Goal: Task Accomplishment & Management: Manage account settings

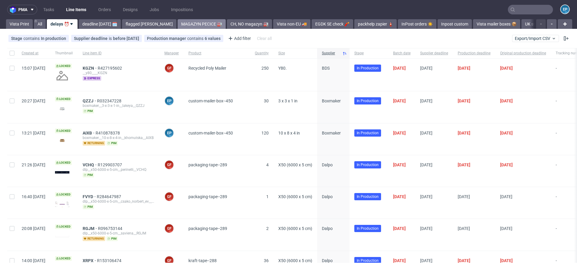
click at [180, 25] on link "MAGAZYN PECICE 🏭" at bounding box center [202, 24] width 48 height 10
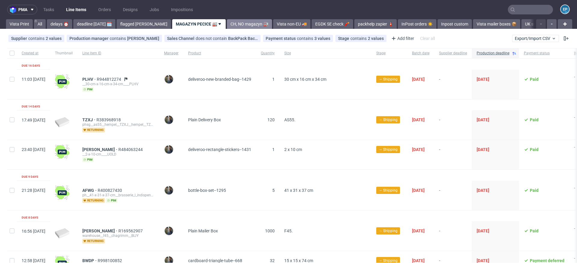
click at [227, 24] on link "CH, NO magazyn 🏭" at bounding box center [249, 24] width 45 height 10
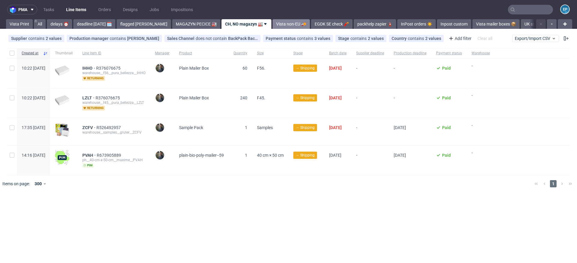
click at [273, 21] on link "Vista non-EU 🚚" at bounding box center [291, 24] width 37 height 10
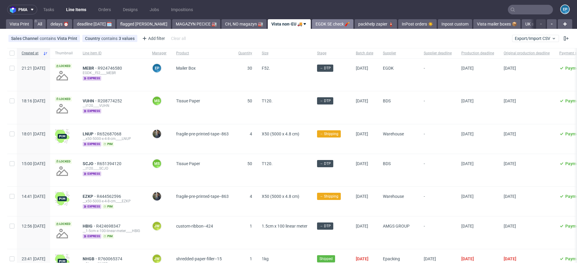
click at [312, 27] on link "EGDK SE check 🧨" at bounding box center [332, 24] width 41 height 10
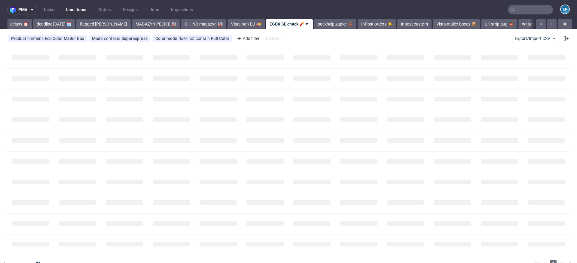
scroll to position [0, 41]
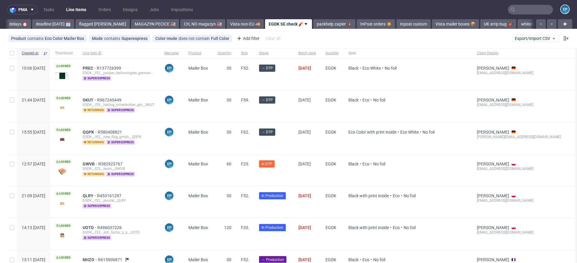
click at [313, 27] on link "packhelp zapier 🧯" at bounding box center [334, 24] width 42 height 10
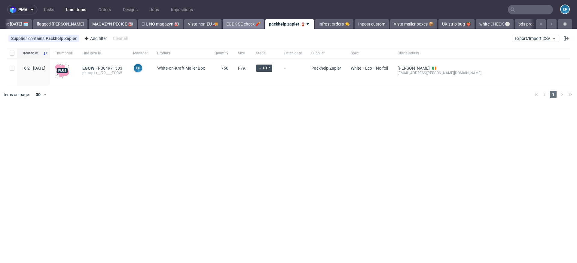
scroll to position [0, 81]
click at [98, 67] on span "EGQW" at bounding box center [90, 68] width 16 height 5
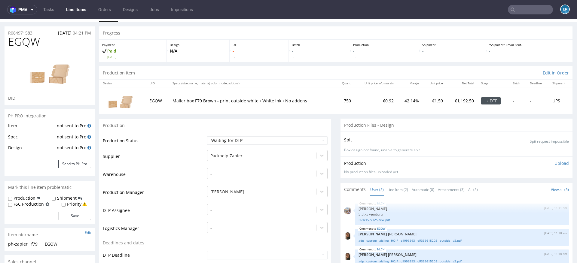
scroll to position [26, 0]
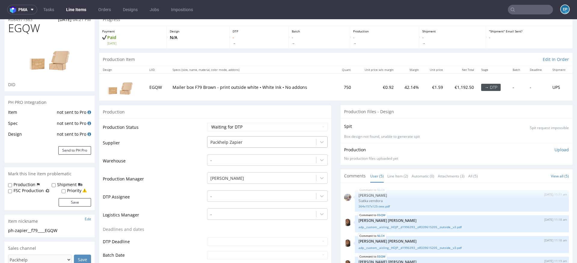
click at [230, 140] on div at bounding box center [261, 142] width 103 height 7
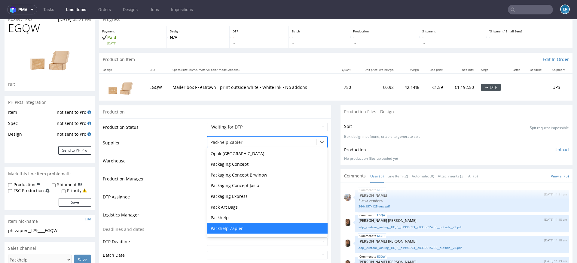
type input "a"
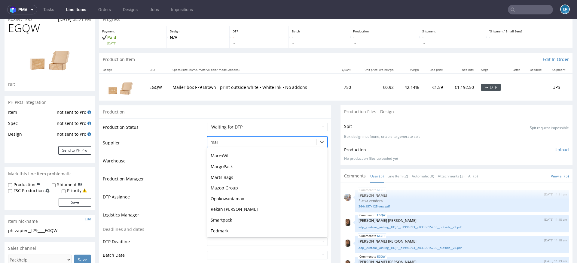
scroll to position [8, 0]
type input "mare"
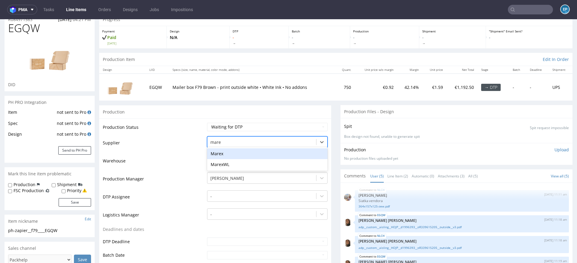
click at [230, 153] on div "Marex" at bounding box center [267, 153] width 121 height 11
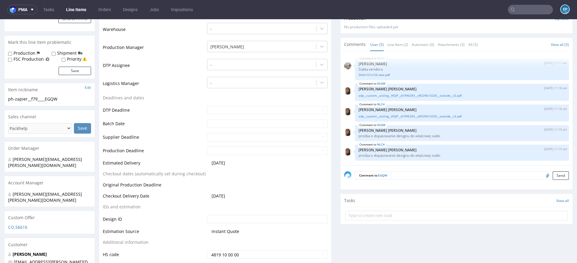
scroll to position [224, 0]
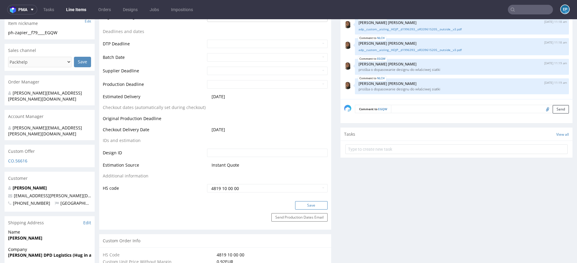
click at [305, 207] on button "Save" at bounding box center [311, 205] width 32 height 8
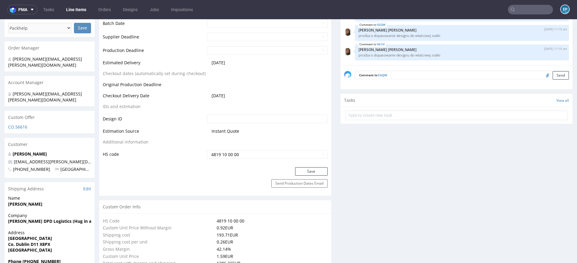
scroll to position [130, 0]
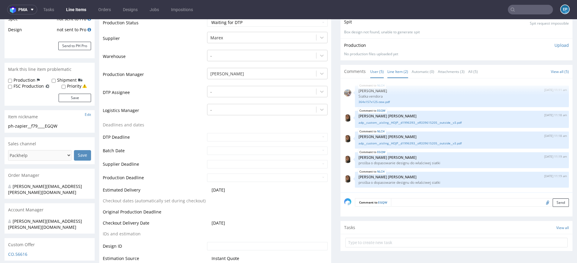
click at [392, 70] on link "Line Item (2)" at bounding box center [397, 71] width 21 height 13
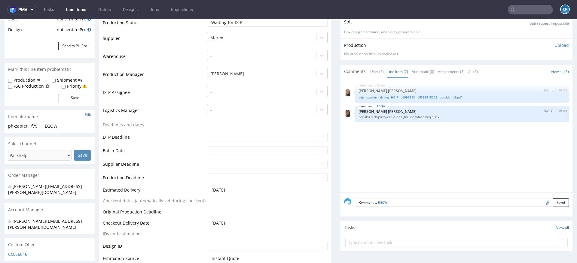
click at [369, 128] on div "EGQW 11th Sep 25 | 11:18 am Angelina Marć adp__custom__aisling__HOJP__d1996393_…" at bounding box center [458, 137] width 228 height 111
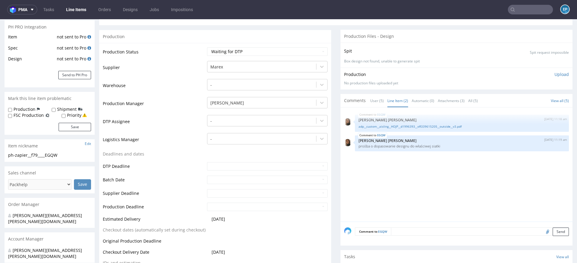
scroll to position [106, 0]
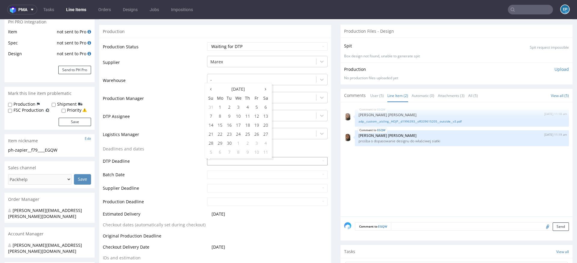
click at [281, 158] on input "text" at bounding box center [267, 161] width 121 height 8
click at [254, 116] on td "12" at bounding box center [256, 116] width 9 height 9
type input "[DATE]"
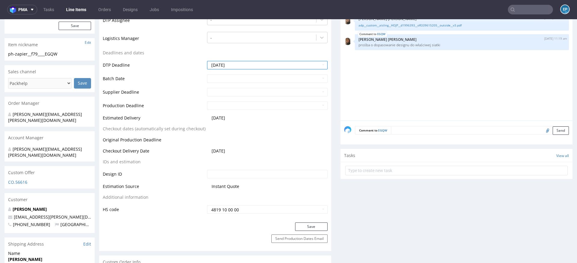
scroll to position [223, 0]
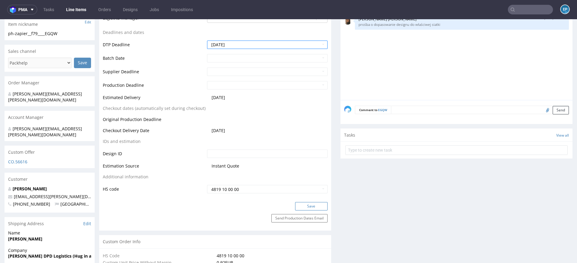
click at [299, 203] on button "Save" at bounding box center [311, 206] width 32 height 8
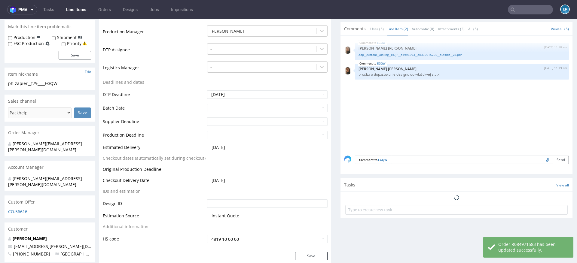
scroll to position [0, 0]
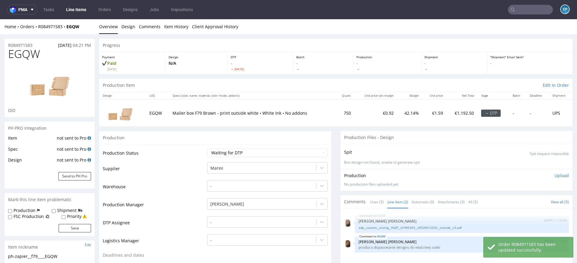
click at [87, 11] on link "Line Items" at bounding box center [76, 10] width 27 height 10
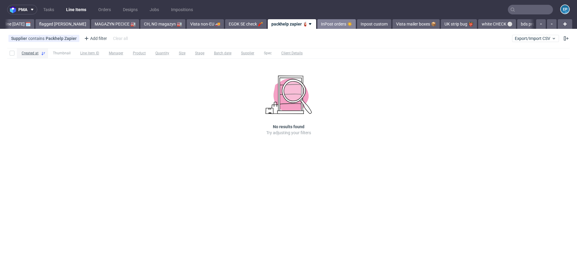
click at [331, 23] on link "InPost orders ☀️" at bounding box center [336, 24] width 38 height 10
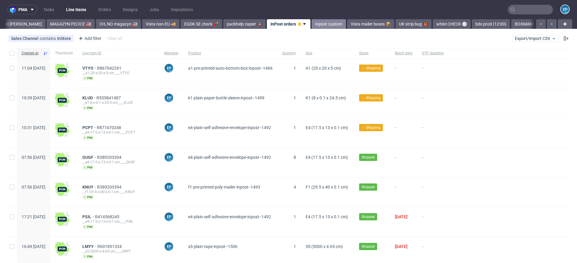
click at [312, 23] on link "Inpost custom" at bounding box center [329, 24] width 34 height 10
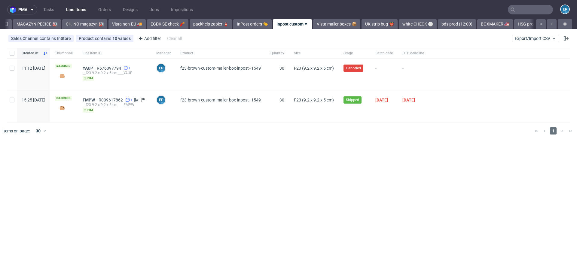
scroll to position [0, 160]
click at [313, 23] on link "Vista mailer boxes 📦" at bounding box center [336, 24] width 47 height 10
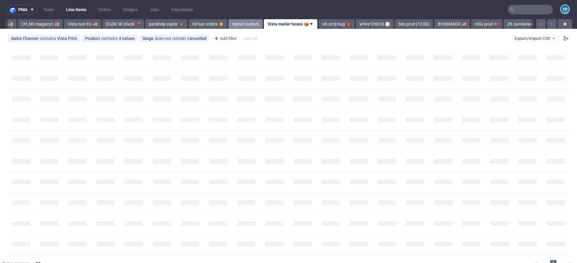
scroll to position [0, 205]
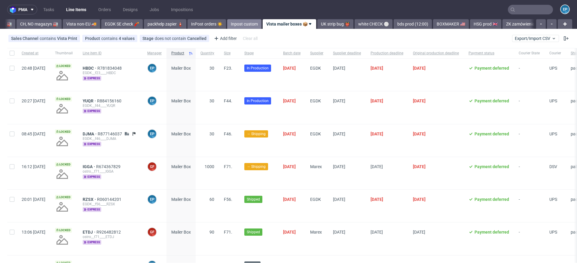
click at [317, 23] on link "UK strip bug 👹" at bounding box center [335, 24] width 36 height 10
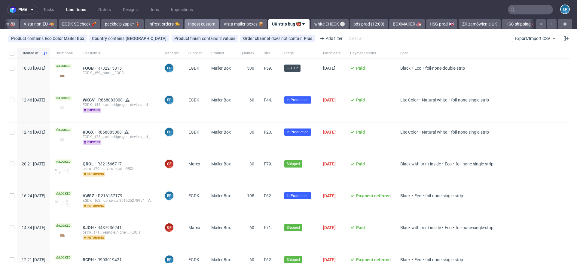
click at [311, 23] on link "white CHECK ⚪️" at bounding box center [330, 24] width 38 height 10
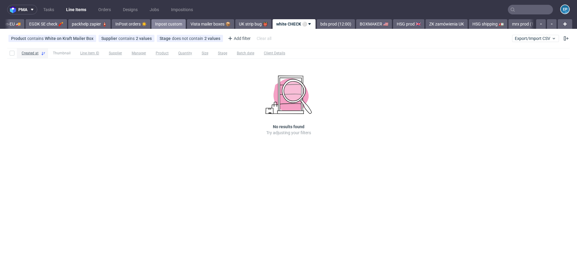
scroll to position [0, 282]
click at [316, 23] on link "bds prod (12:00)" at bounding box center [335, 24] width 38 height 10
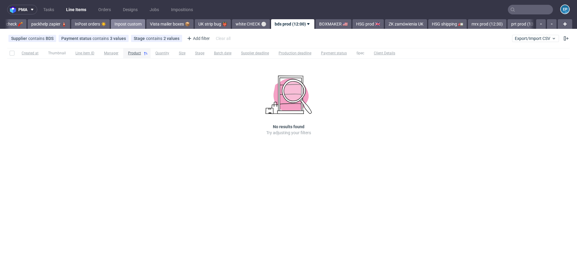
click at [316, 23] on link "BOXMAKER 🇺🇸" at bounding box center [334, 24] width 36 height 10
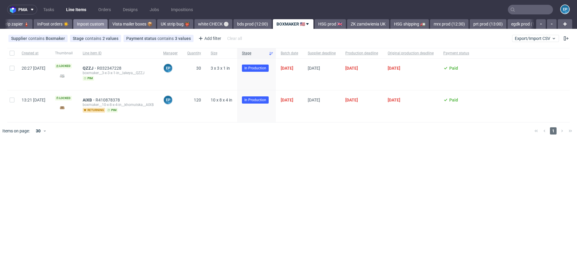
click at [315, 23] on link "HSG prod 🇬🇧" at bounding box center [330, 24] width 31 height 10
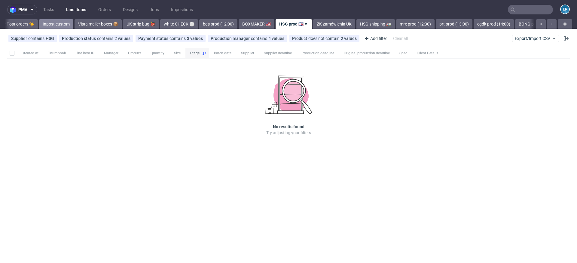
click at [313, 23] on link "ZK zamówienia UK" at bounding box center [334, 24] width 42 height 10
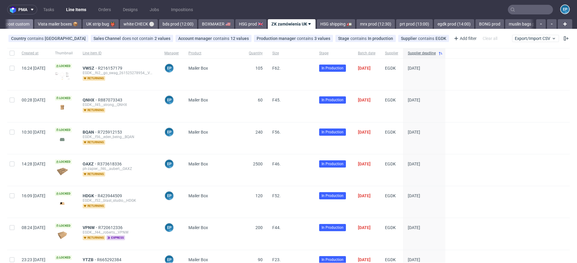
scroll to position [0, 434]
click at [316, 23] on link "HSG shipping 🚛" at bounding box center [335, 24] width 38 height 10
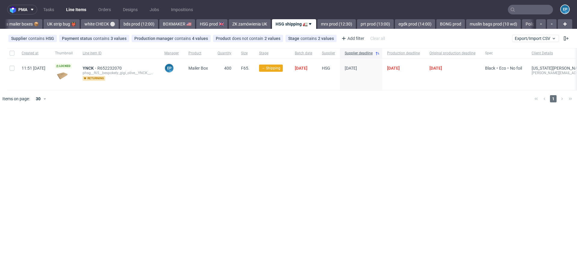
click at [317, 23] on link "mrx prod (12:30)" at bounding box center [336, 24] width 38 height 10
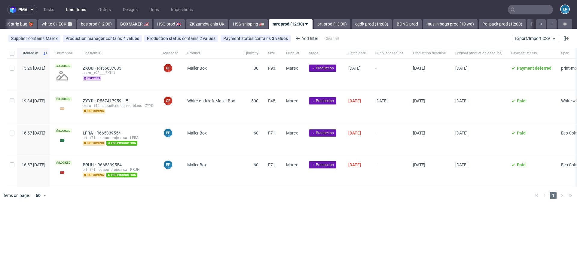
click at [314, 23] on link "prt prod (13:00)" at bounding box center [332, 24] width 37 height 10
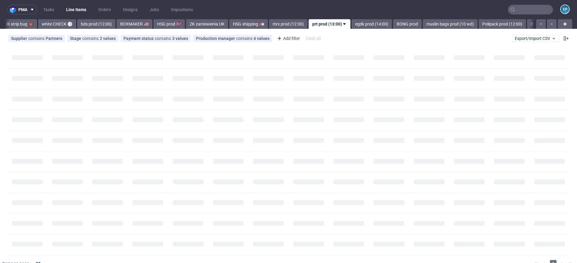
scroll to position [0, 551]
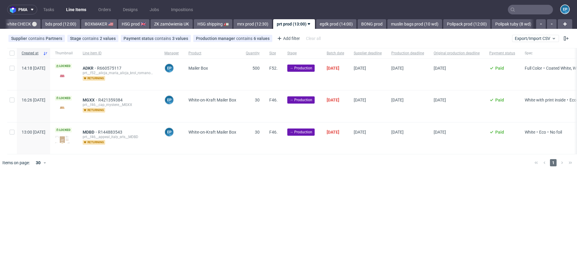
click at [316, 23] on link "egdk prod (14:00)" at bounding box center [336, 24] width 40 height 10
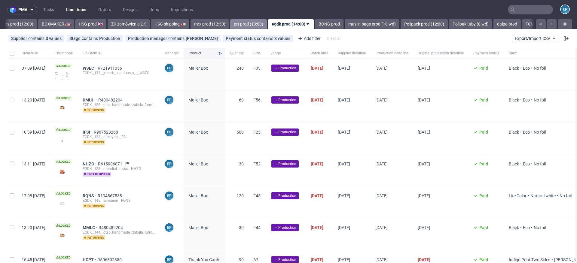
click at [231, 24] on link "prt prod (13:00)" at bounding box center [248, 24] width 37 height 10
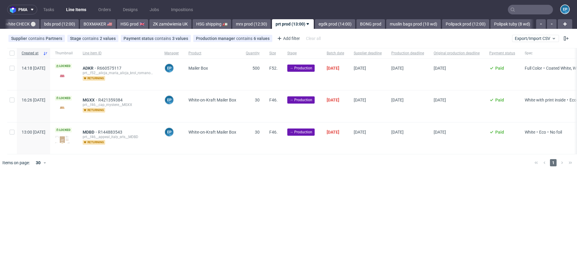
scroll to position [0, 551]
click at [316, 23] on link "egdk prod (14:00)" at bounding box center [336, 24] width 40 height 10
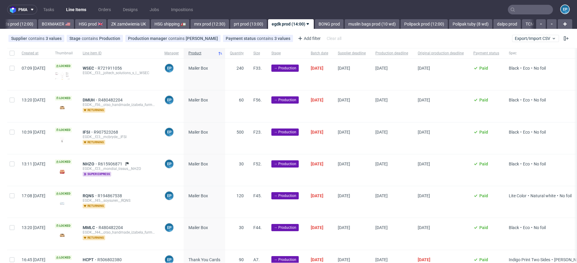
scroll to position [37, 0]
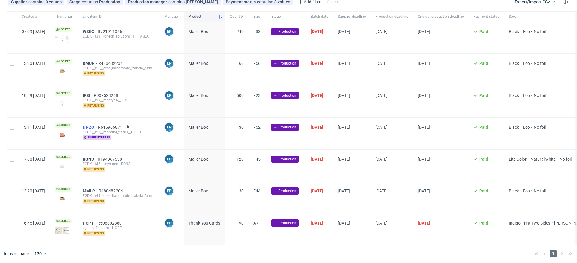
click at [98, 127] on span "NHZO" at bounding box center [90, 127] width 15 height 5
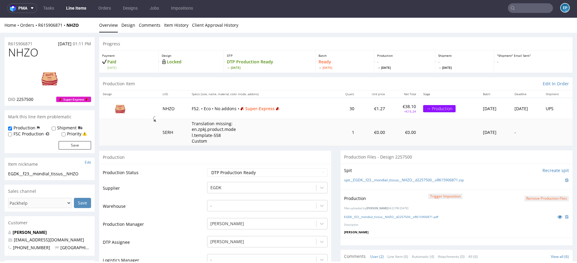
click at [86, 8] on link "Line Items" at bounding box center [76, 8] width 27 height 10
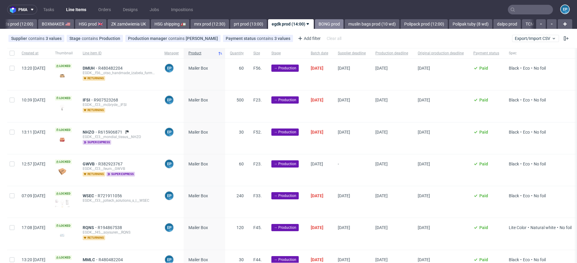
click at [315, 26] on link "BONG prod" at bounding box center [329, 24] width 29 height 10
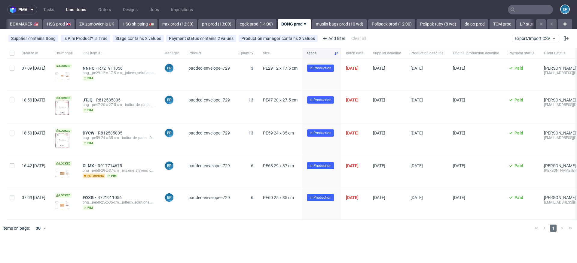
click at [312, 26] on link "muslin bags prod (10 wd)" at bounding box center [339, 24] width 55 height 10
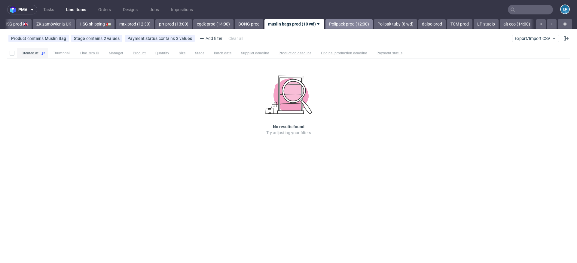
click at [325, 26] on link "Polipack prod (12:00)" at bounding box center [348, 24] width 47 height 10
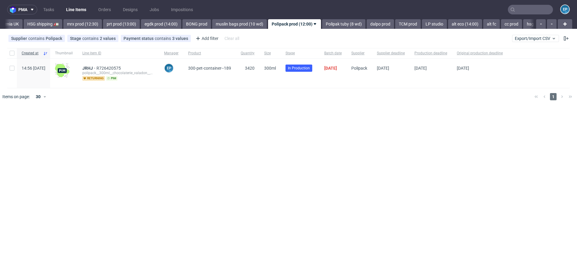
click at [322, 26] on link "Polipak tuby (8 wd)" at bounding box center [343, 24] width 43 height 10
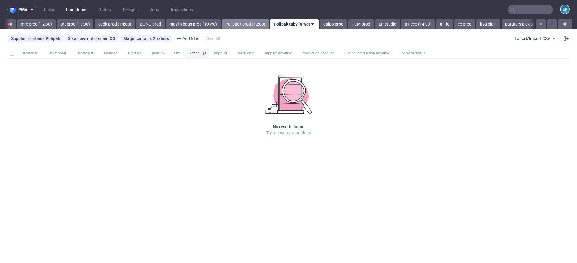
click at [320, 26] on link "dalpo prod" at bounding box center [333, 24] width 27 height 10
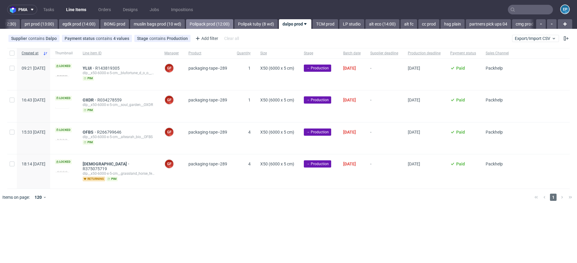
scroll to position [0, 803]
click at [312, 25] on link "TCM prod" at bounding box center [325, 24] width 26 height 10
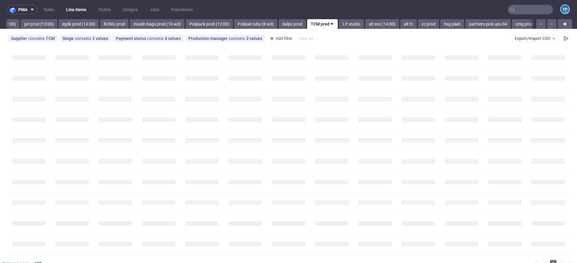
scroll to position [0, 831]
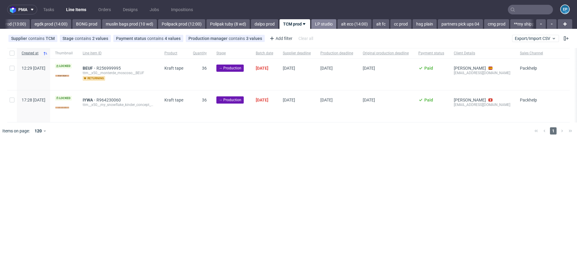
click at [311, 20] on link "LP studio" at bounding box center [323, 24] width 25 height 10
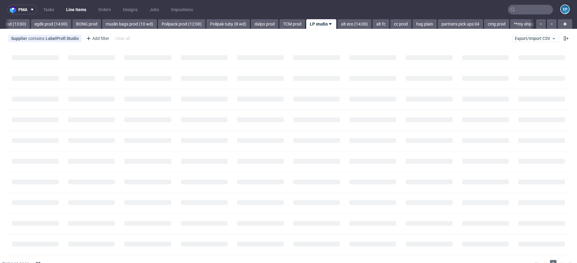
scroll to position [0, 860]
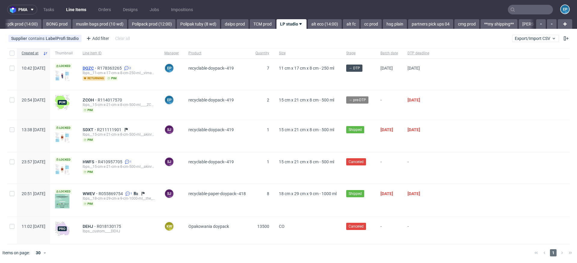
click at [97, 68] on span "DQZC" at bounding box center [90, 68] width 15 height 5
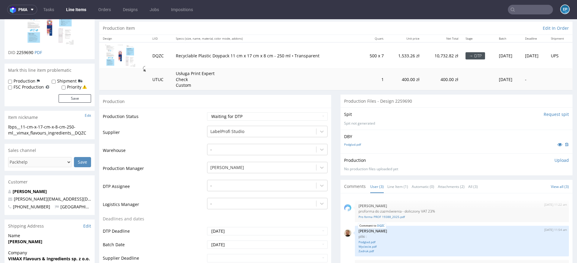
scroll to position [86, 0]
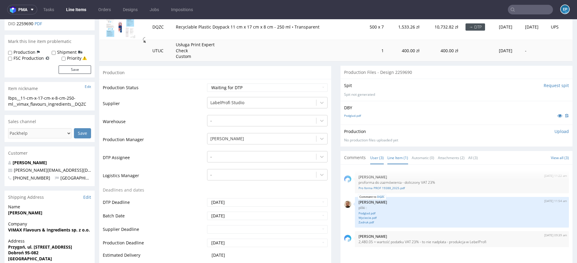
click at [391, 154] on link "Line Item (1)" at bounding box center [397, 157] width 21 height 13
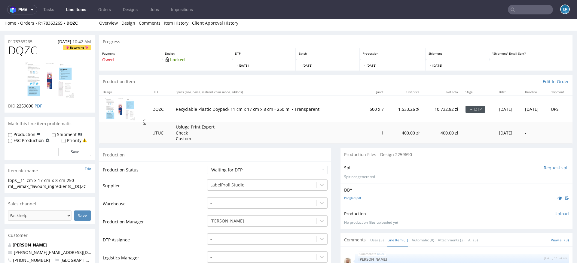
scroll to position [0, 0]
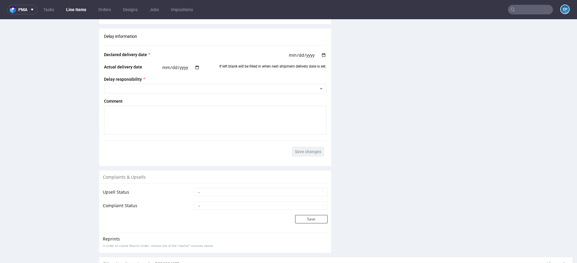
scroll to position [856, 0]
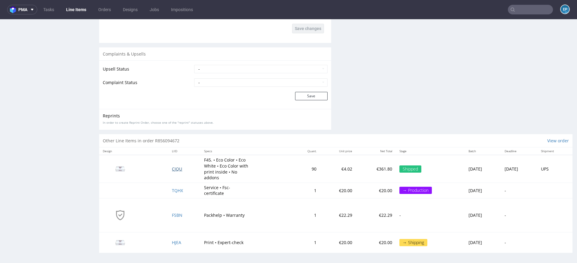
click at [173, 169] on span "CJQU" at bounding box center [177, 169] width 10 height 6
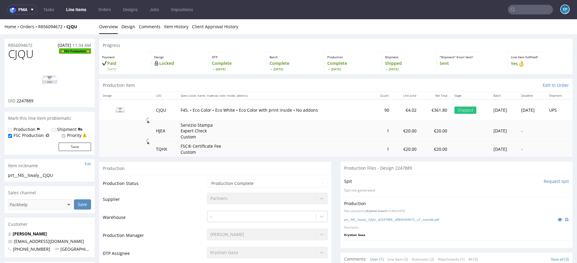
click at [35, 73] on img at bounding box center [50, 79] width 48 height 27
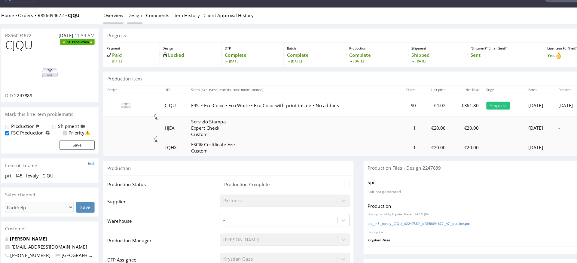
click at [127, 13] on link "Design" at bounding box center [125, 15] width 14 height 15
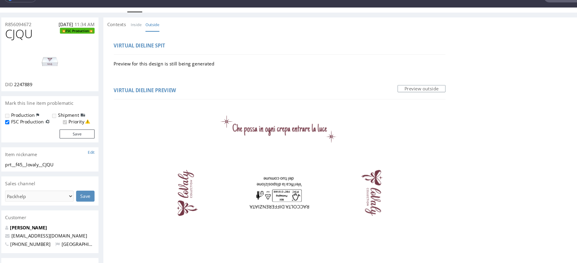
scroll to position [11, 0]
click at [368, 81] on link "Preview outside" at bounding box center [390, 82] width 44 height 7
click at [145, 83] on span "Virtual dieline preview" at bounding box center [134, 84] width 58 height 6
click at [130, 40] on span "Virtual dieline spit" at bounding box center [129, 42] width 48 height 6
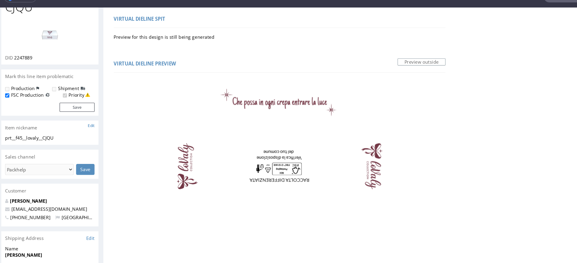
scroll to position [0, 0]
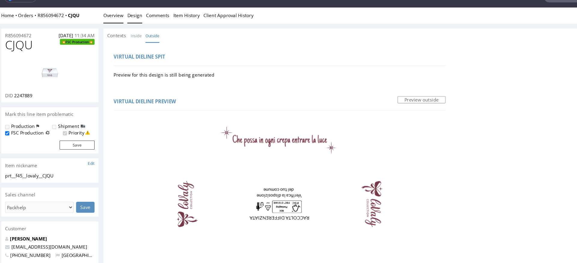
click at [99, 15] on link "Overview" at bounding box center [105, 15] width 19 height 15
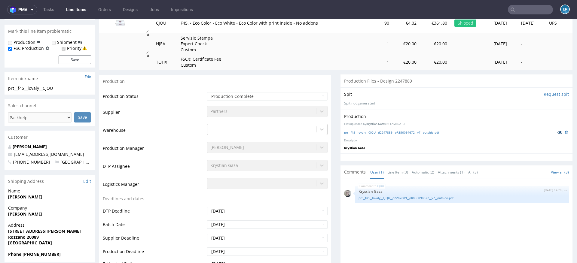
click at [557, 133] on icon at bounding box center [559, 132] width 5 height 4
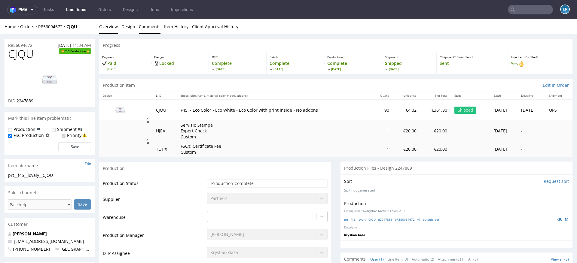
click at [141, 26] on link "Comments" at bounding box center [150, 26] width 22 height 15
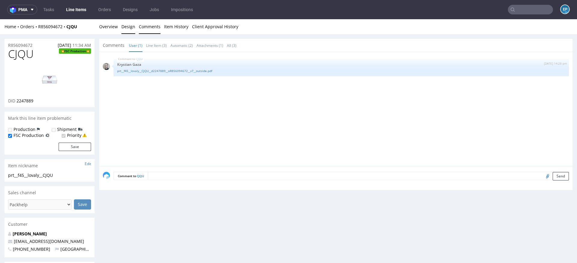
click at [123, 27] on link "Design" at bounding box center [128, 26] width 14 height 15
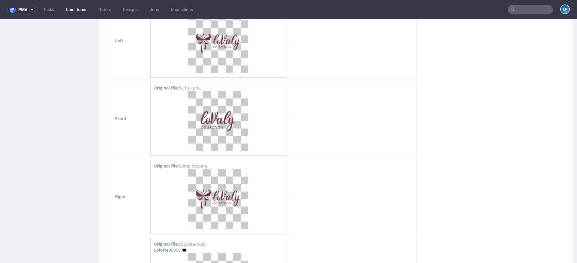
scroll to position [802, 0]
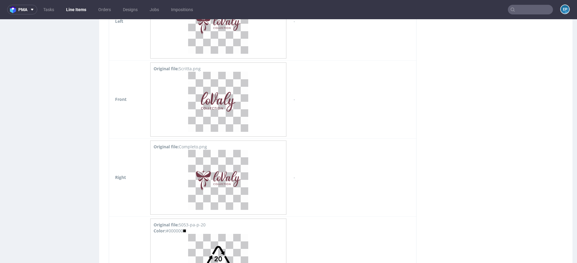
click at [77, 9] on link "Line Items" at bounding box center [76, 10] width 27 height 10
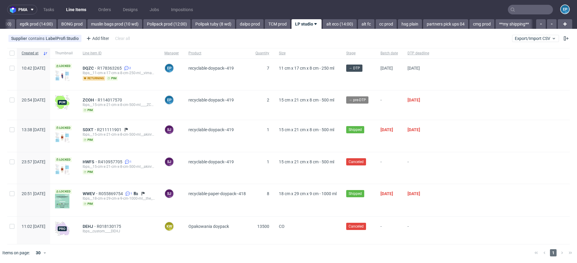
scroll to position [0, 857]
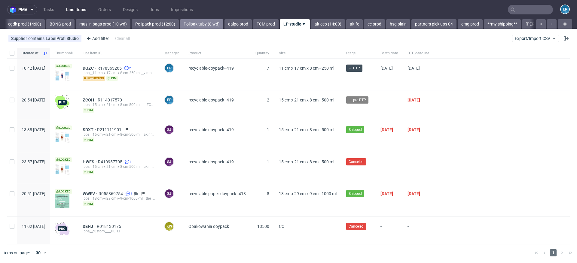
click at [180, 26] on link "Polipak tuby (8 wd)" at bounding box center [201, 24] width 43 height 10
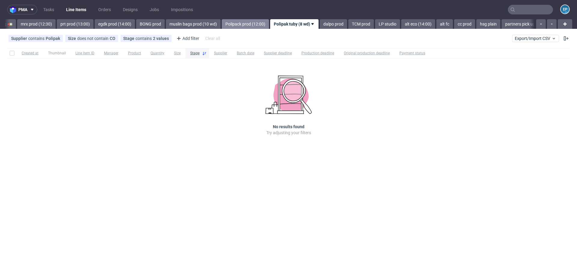
click at [222, 23] on link "Polipack prod (12:00)" at bounding box center [245, 24] width 47 height 10
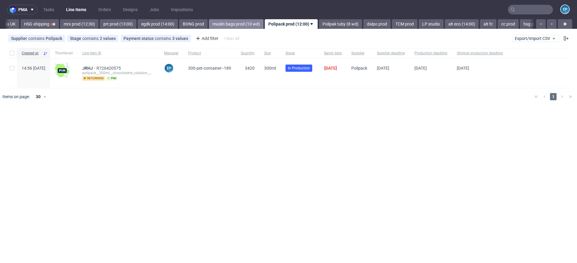
scroll to position [0, 721]
click at [105, 28] on link "prt prod (13:00)" at bounding box center [121, 24] width 37 height 10
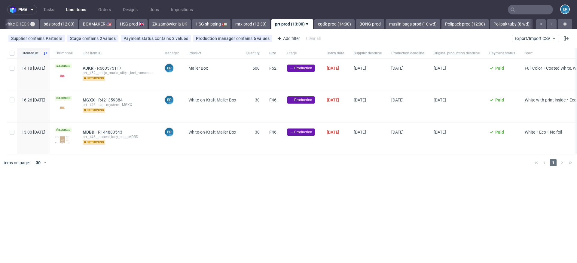
scroll to position [0, 551]
click at [13, 55] on input "checkbox" at bounding box center [12, 53] width 5 height 5
checkbox input "true"
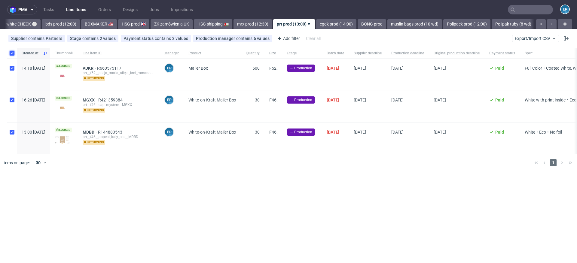
checkbox input "true"
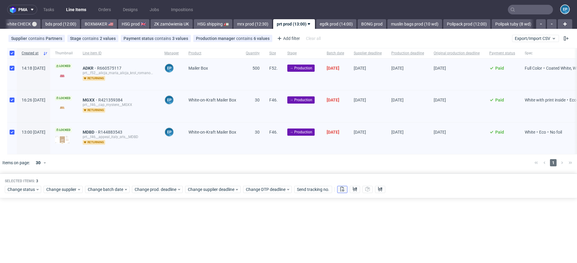
click at [342, 188] on use at bounding box center [342, 189] width 4 height 5
click at [355, 188] on use at bounding box center [355, 189] width 4 height 5
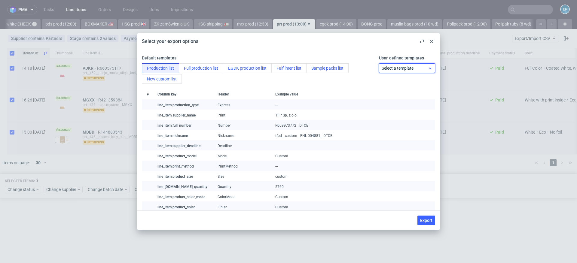
click at [379, 65] on div "Select a template" at bounding box center [407, 68] width 56 height 10
click at [397, 90] on div "prt production list" at bounding box center [406, 92] width 51 height 11
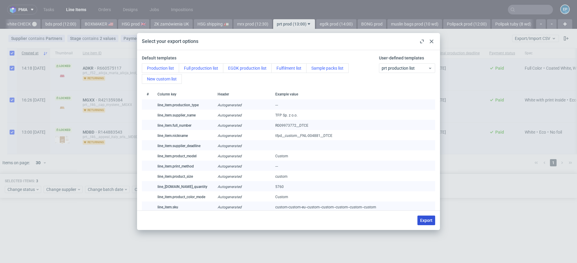
click at [429, 221] on span "Export" at bounding box center [426, 220] width 12 height 4
checkbox input "false"
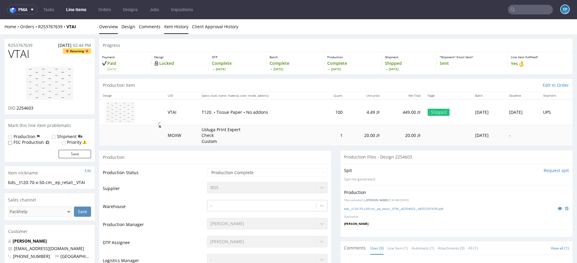
click at [175, 27] on link "Item History" at bounding box center [176, 26] width 24 height 15
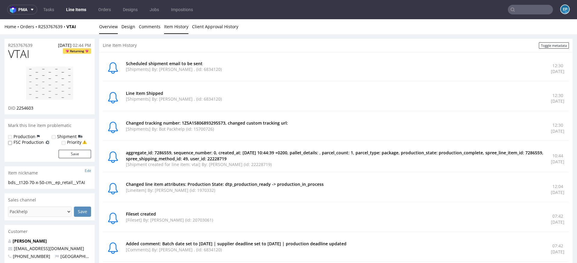
click at [110, 28] on link "Overview" at bounding box center [108, 26] width 19 height 15
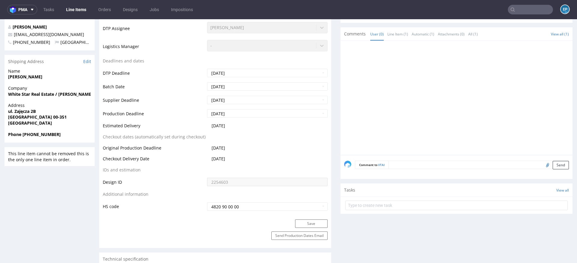
scroll to position [215, 0]
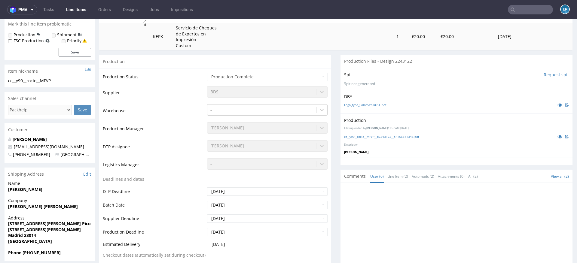
scroll to position [117, 0]
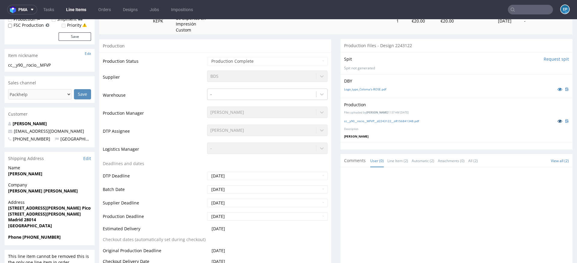
click at [557, 121] on icon at bounding box center [559, 121] width 5 height 4
click at [29, 123] on link "Rodríguez Rocío" at bounding box center [30, 124] width 34 height 6
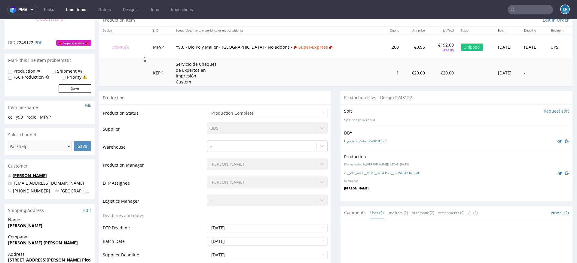
scroll to position [0, 0]
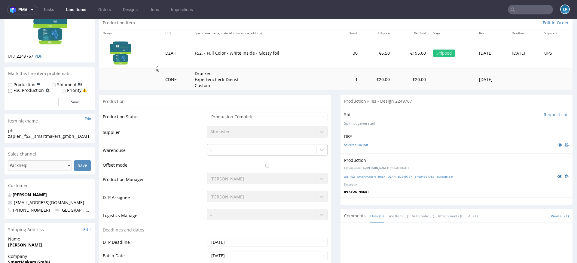
scroll to position [64, 0]
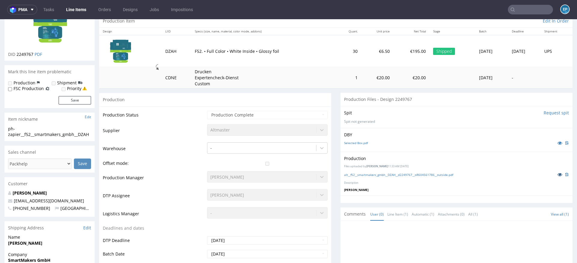
click at [557, 173] on icon at bounding box center [559, 174] width 5 height 4
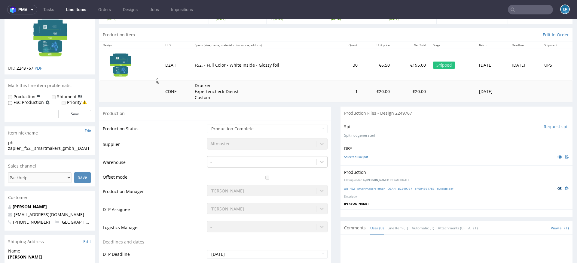
scroll to position [45, 0]
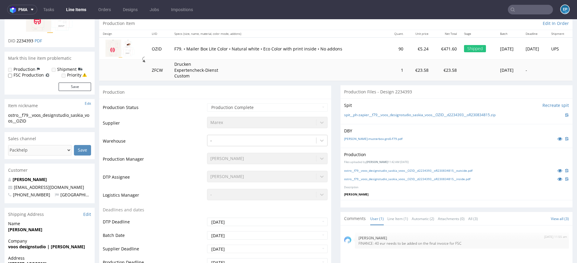
scroll to position [66, 0]
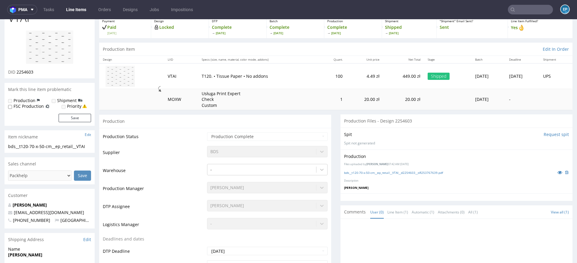
scroll to position [67, 0]
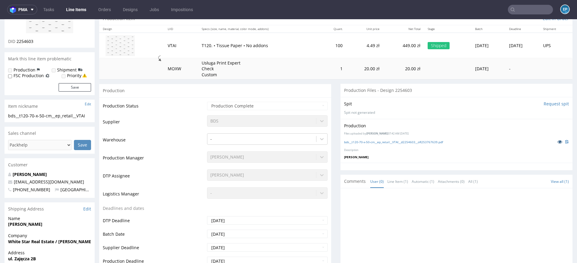
click at [557, 142] on icon at bounding box center [559, 142] width 5 height 4
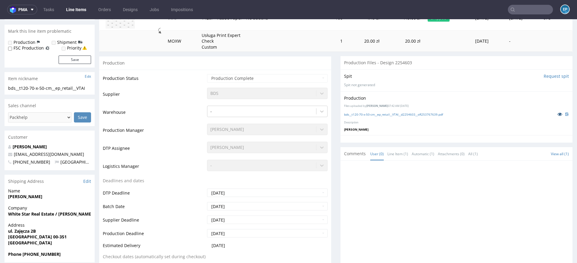
scroll to position [98, 0]
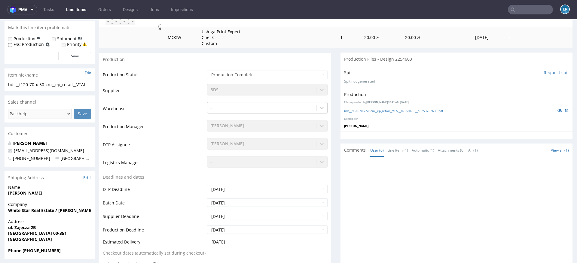
click at [270, 195] on td "[DATE]" at bounding box center [267, 192] width 122 height 14
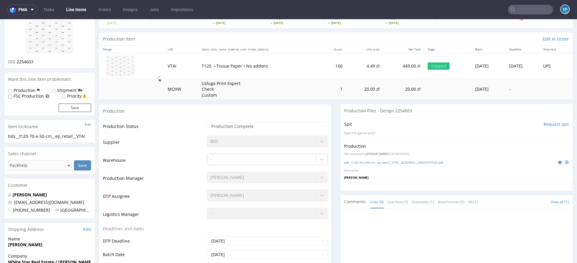
scroll to position [0, 0]
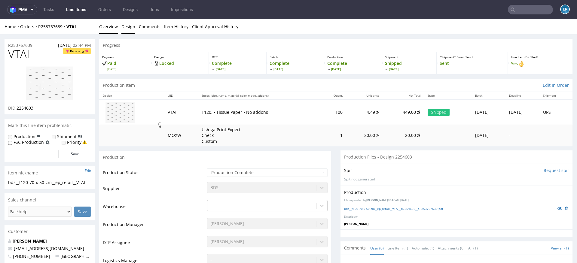
click at [123, 31] on link "Design" at bounding box center [128, 26] width 14 height 15
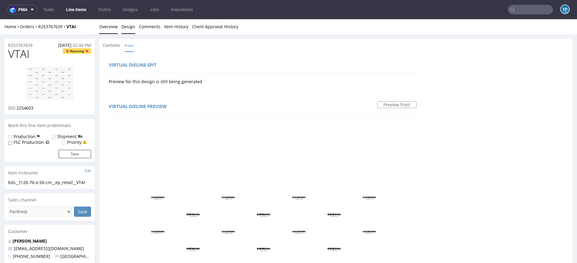
click at [108, 23] on link "Overview" at bounding box center [108, 26] width 19 height 15
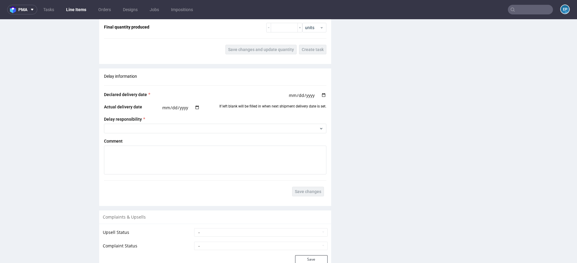
scroll to position [804, 0]
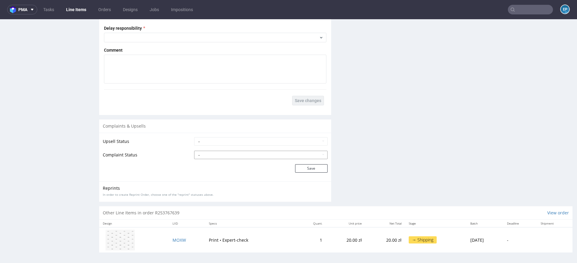
click at [225, 152] on select "- Complaint Received Complaint Rejected Complaint Accepted (DTP Issue) - Reprin…" at bounding box center [260, 155] width 133 height 8
select select "accepted_dtp_issue_reprint"
click at [194, 151] on select "- Complaint Received Complaint Rejected Complaint Accepted (DTP Issue) - Reprin…" at bounding box center [260, 155] width 133 height 8
click at [296, 166] on button "Save" at bounding box center [311, 168] width 32 height 8
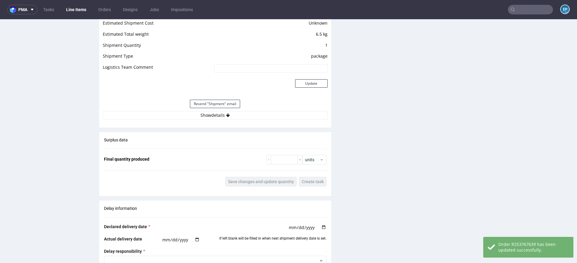
scroll to position [828, 0]
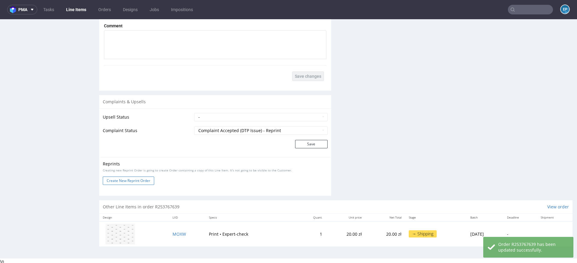
click at [142, 178] on button "Create New Reprint Order" at bounding box center [128, 181] width 51 height 8
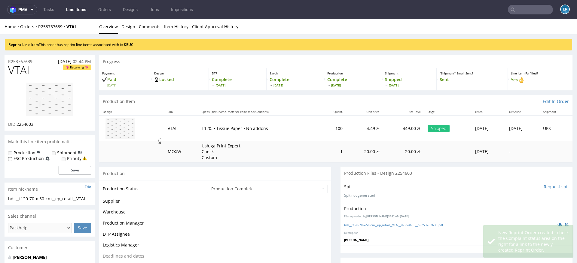
scroll to position [0, 0]
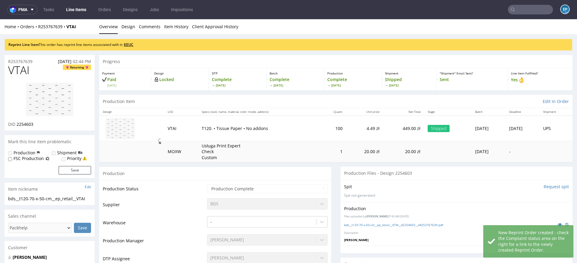
click at [133, 44] on link "KEUC" at bounding box center [129, 44] width 10 height 5
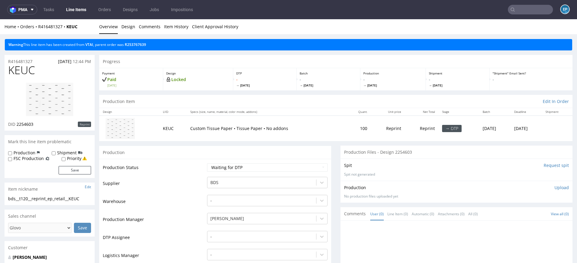
click at [27, 153] on label "Production" at bounding box center [25, 153] width 22 height 6
click at [12, 153] on input "Production" at bounding box center [10, 153] width 4 height 5
checkbox input "true"
click at [57, 152] on label "Shipment" at bounding box center [67, 153] width 20 height 6
click at [56, 152] on input "Shipment" at bounding box center [54, 153] width 4 height 5
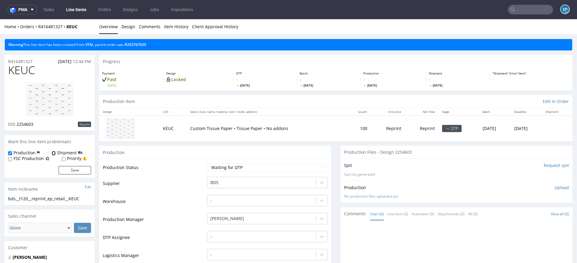
checkbox input "true"
click at [74, 172] on button "Save" at bounding box center [75, 170] width 32 height 8
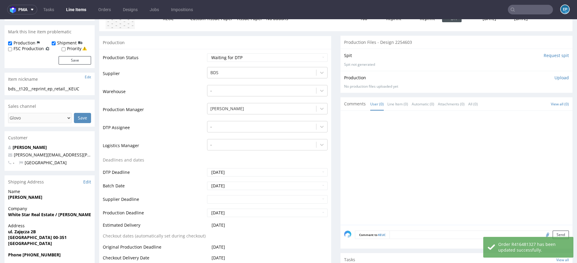
scroll to position [134, 0]
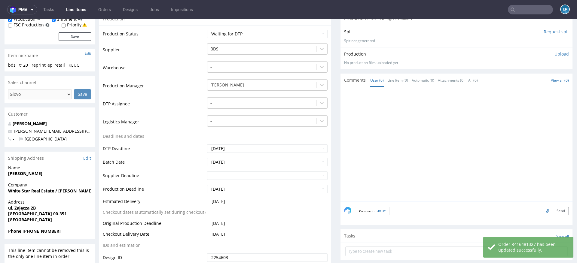
click at [420, 211] on textarea at bounding box center [478, 211] width 179 height 8
type textarea "A"
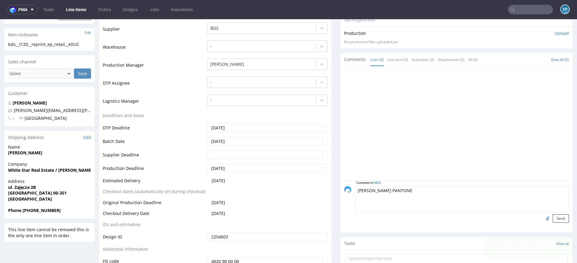
scroll to position [157, 0]
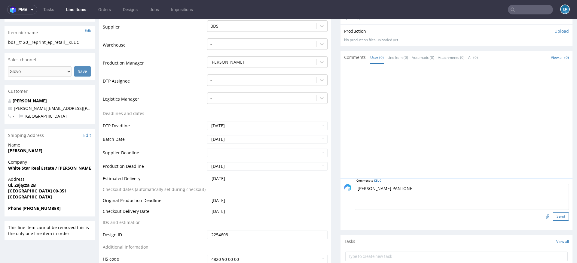
type textarea "BIAŁY PANTONE"
click at [553, 216] on button "Send" at bounding box center [561, 216] width 16 height 8
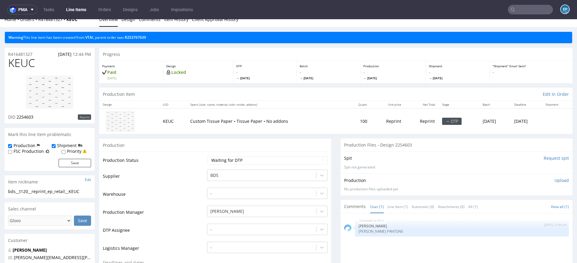
scroll to position [0, 0]
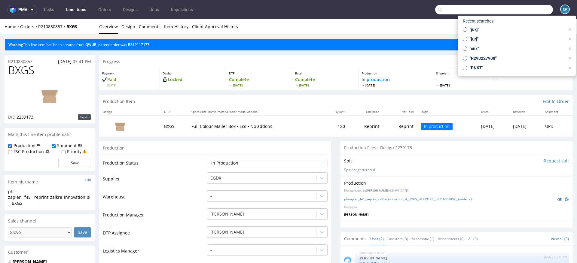
click at [522, 6] on input "text" at bounding box center [494, 10] width 118 height 10
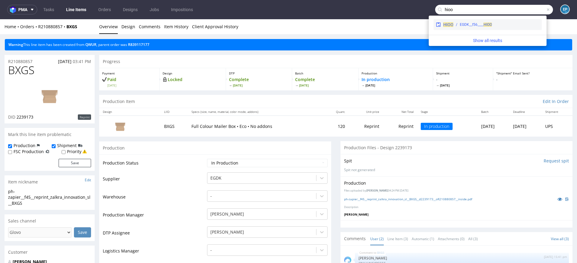
type input "hioo"
click at [483, 26] on div "EGDK__f56____ HIOO" at bounding box center [476, 24] width 32 height 5
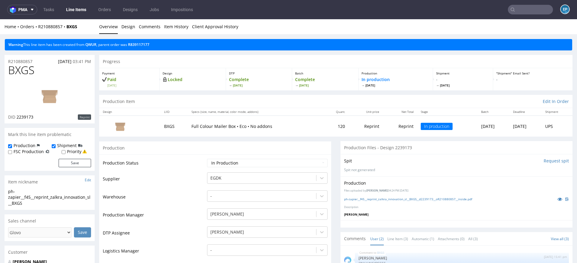
click at [528, 9] on input "text" at bounding box center [530, 10] width 45 height 10
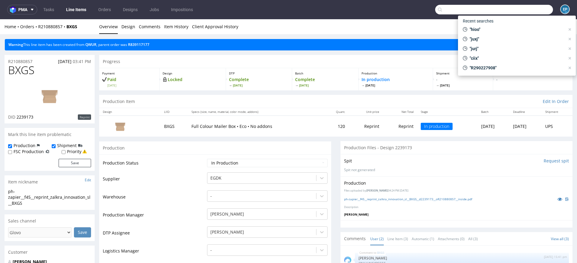
paste input "FHDD"
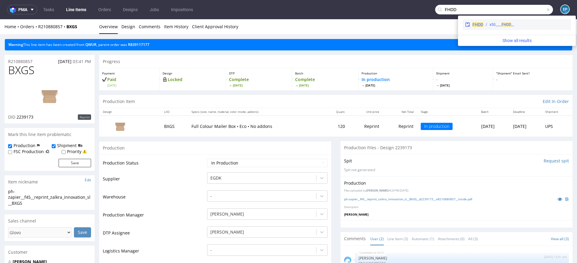
type input "FHDD"
click at [488, 24] on div "__x50____ FHDD" at bounding box center [525, 24] width 85 height 5
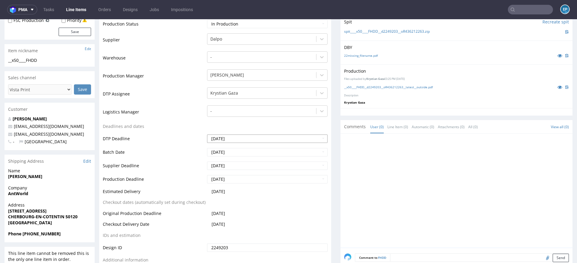
scroll to position [137, 0]
click at [244, 178] on input "2025-09-09" at bounding box center [267, 178] width 121 height 8
click at [230, 143] on td "16" at bounding box center [229, 142] width 9 height 9
type input "2025-09-16"
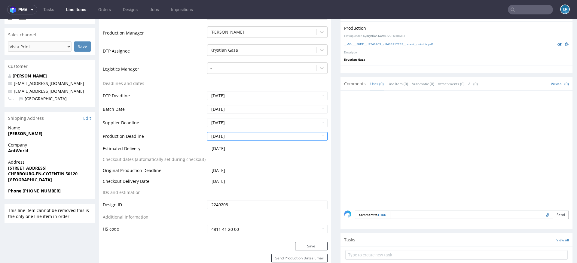
scroll to position [183, 0]
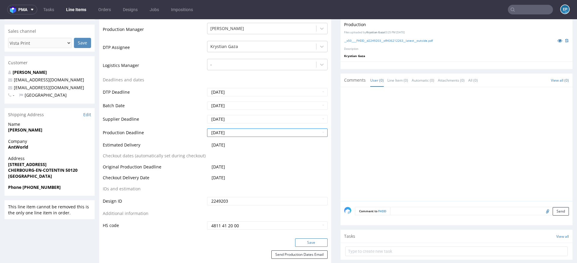
click at [307, 241] on button "Save" at bounding box center [311, 243] width 32 height 8
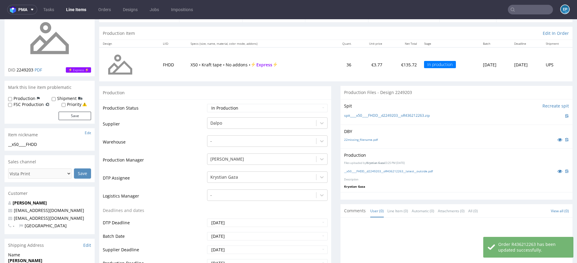
scroll to position [44, 0]
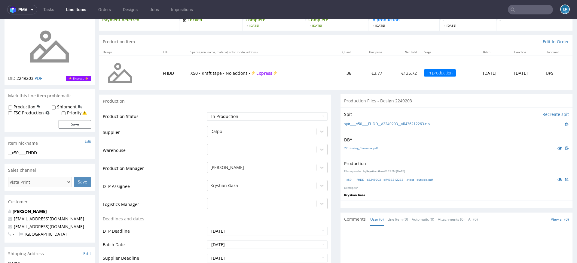
click at [533, 11] on input "text" at bounding box center [530, 10] width 45 height 10
paste input "PMSZ"
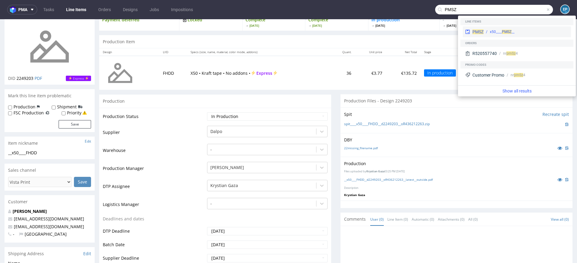
type input "PMSZ"
click at [484, 30] on div "__x50____ PMSZ" at bounding box center [526, 31] width 85 height 5
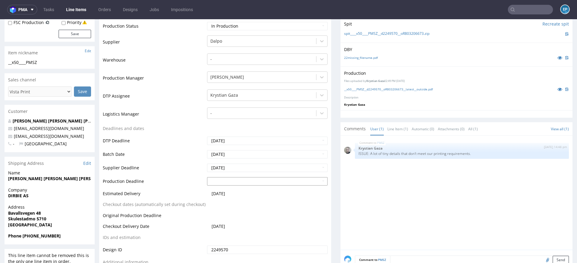
scroll to position [136, 0]
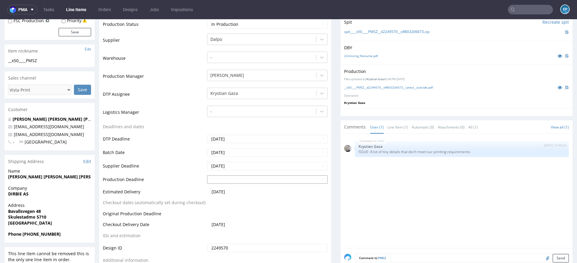
click at [235, 180] on input "text" at bounding box center [267, 179] width 121 height 8
click at [231, 142] on td "16" at bounding box center [229, 143] width 9 height 9
type input "2025-09-16"
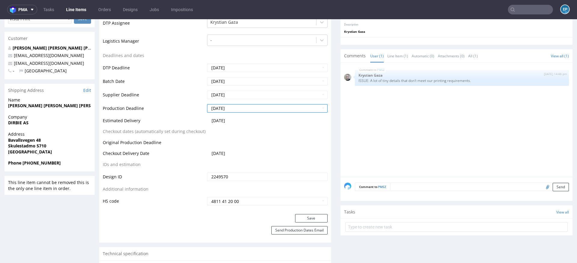
scroll to position [213, 0]
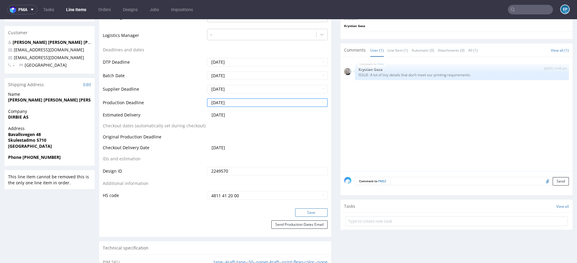
click at [301, 210] on button "Save" at bounding box center [311, 213] width 32 height 8
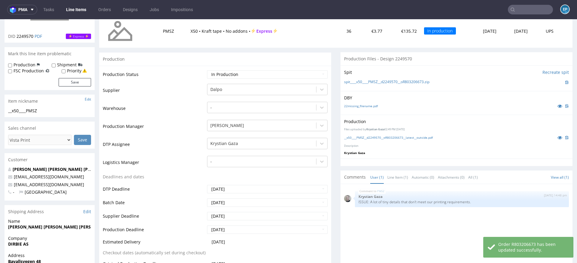
scroll to position [84, 0]
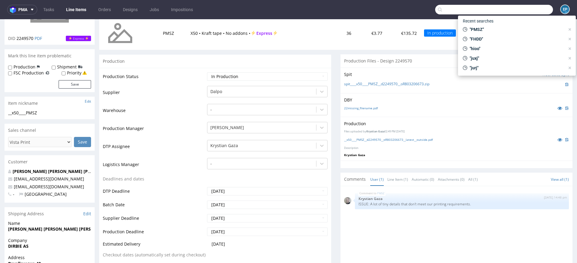
click at [525, 11] on input "text" at bounding box center [494, 10] width 118 height 10
paste input "NSIN"
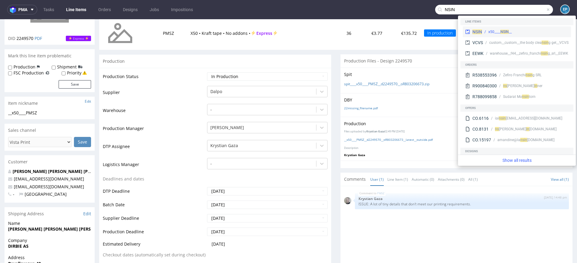
type input "NSIN"
click at [486, 30] on div "__x50____ NSIN" at bounding box center [525, 31] width 87 height 5
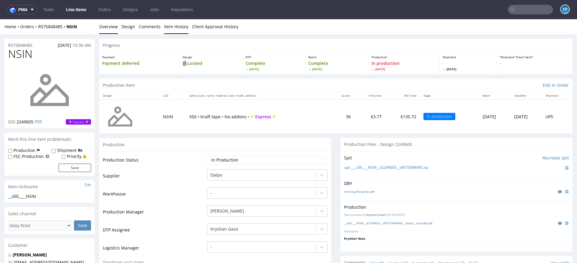
click at [170, 26] on link "Item History" at bounding box center [176, 26] width 24 height 15
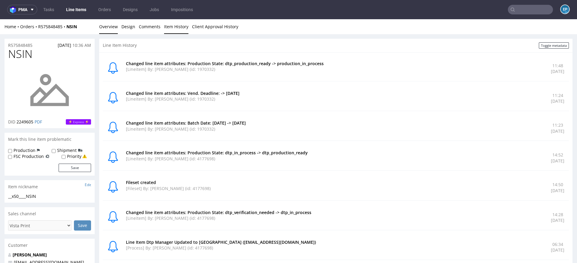
click at [104, 29] on link "Overview" at bounding box center [108, 26] width 19 height 15
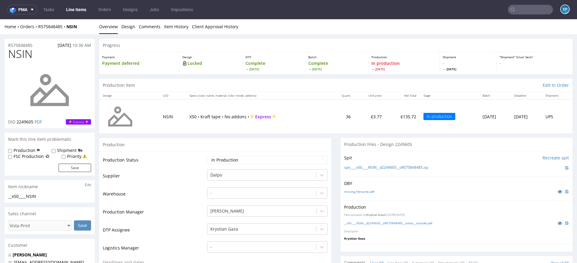
click at [78, 10] on link "Line Items" at bounding box center [76, 10] width 27 height 10
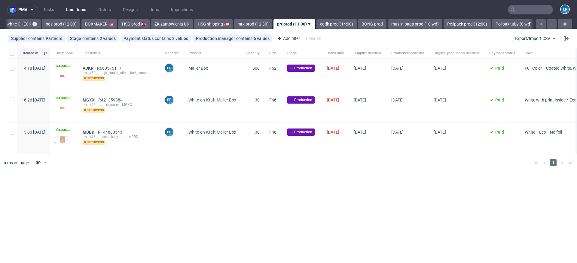
scroll to position [0, 551]
click at [8, 57] on div at bounding box center [12, 53] width 10 height 10
checkbox input "true"
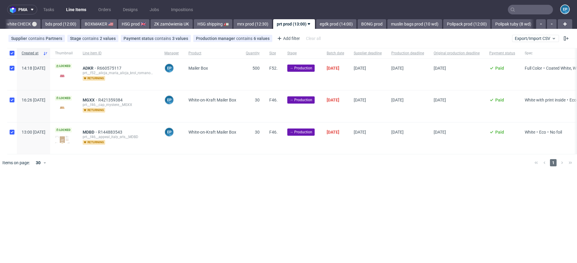
checkbox input "true"
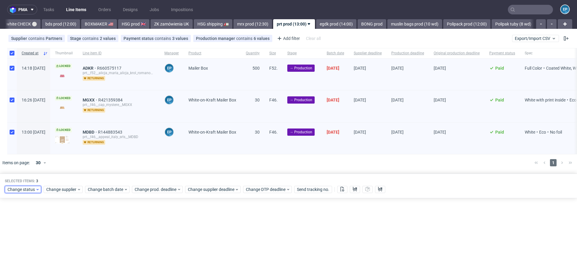
click at [30, 187] on span "Change status" at bounding box center [22, 190] width 28 height 6
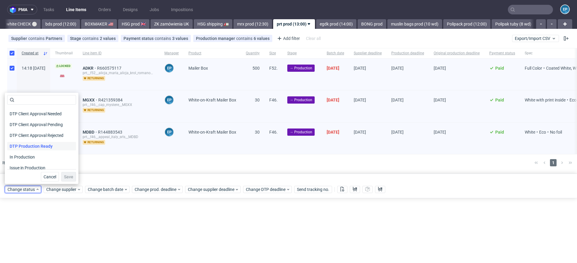
scroll to position [43, 0]
click at [33, 156] on span "In Production" at bounding box center [22, 156] width 30 height 8
click at [61, 174] on button "Save" at bounding box center [68, 177] width 15 height 10
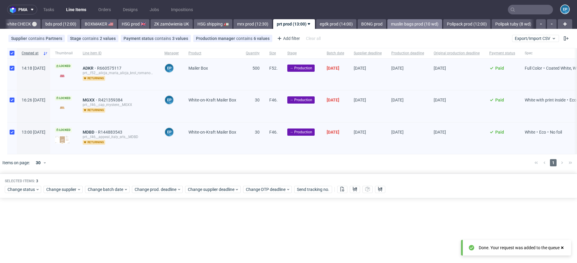
click at [394, 20] on link "muslin bags prod (10 wd)" at bounding box center [414, 24] width 55 height 10
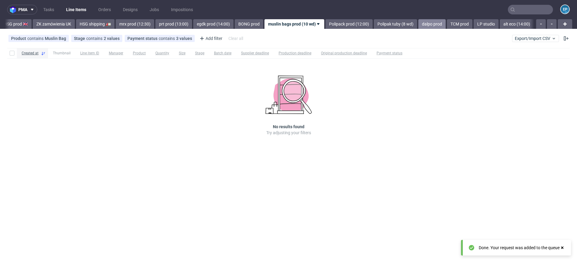
click at [418, 24] on link "dalpo prod" at bounding box center [431, 24] width 27 height 10
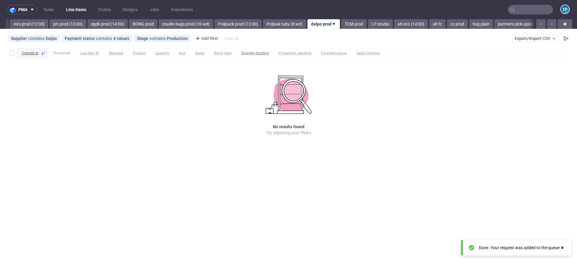
scroll to position [0, 803]
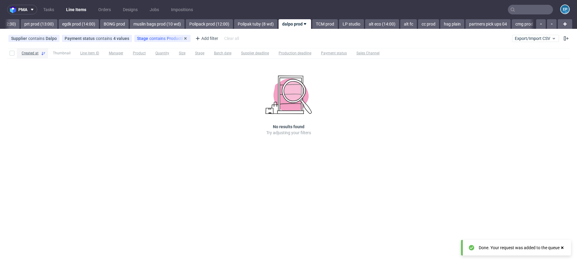
click at [149, 40] on span "contains" at bounding box center [157, 38] width 17 height 5
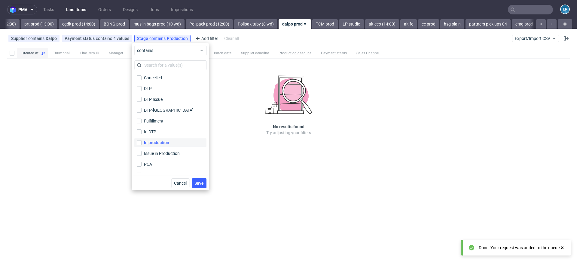
click at [165, 145] on div "In production" at bounding box center [156, 143] width 25 height 6
click at [142, 145] on input "In production" at bounding box center [139, 142] width 5 height 5
checkbox input "true"
click at [202, 181] on span "Save" at bounding box center [198, 183] width 9 height 4
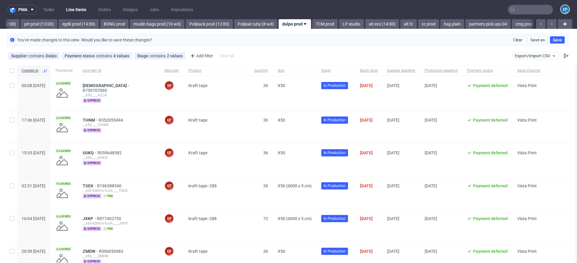
scroll to position [0, 10]
click at [452, 71] on span "Production deadline" at bounding box center [441, 70] width 33 height 5
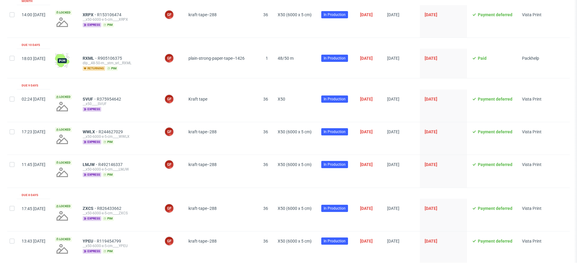
scroll to position [97, 0]
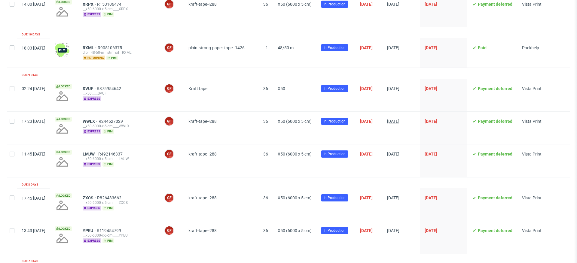
click at [399, 119] on span "16/09/2025" at bounding box center [393, 121] width 12 height 5
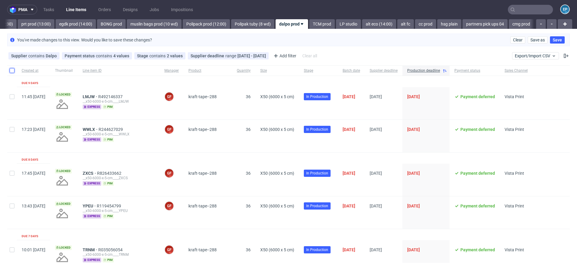
click at [10, 69] on input "checkbox" at bounding box center [12, 70] width 5 height 5
checkbox input "true"
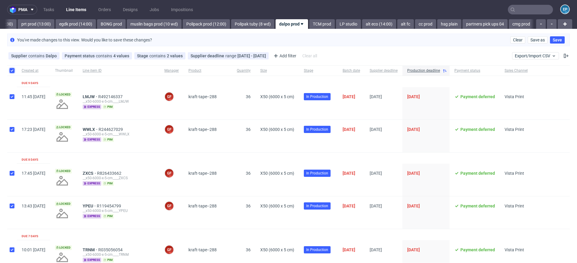
checkbox input "true"
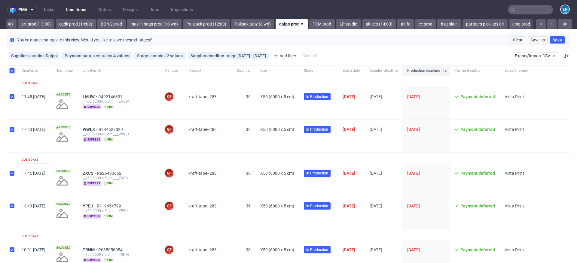
checkbox input "true"
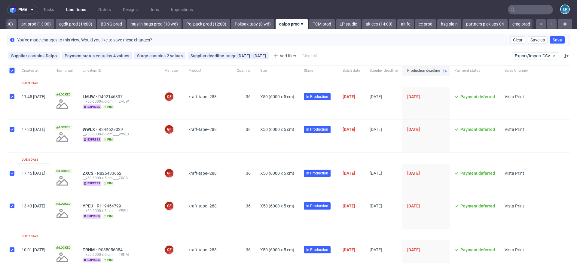
checkbox input "true"
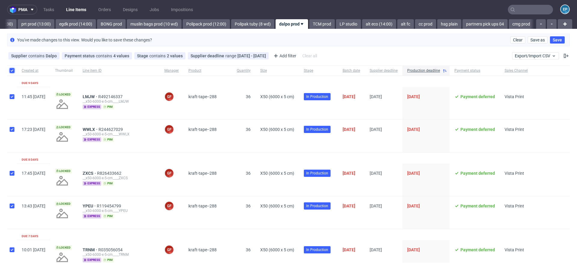
checkbox input "true"
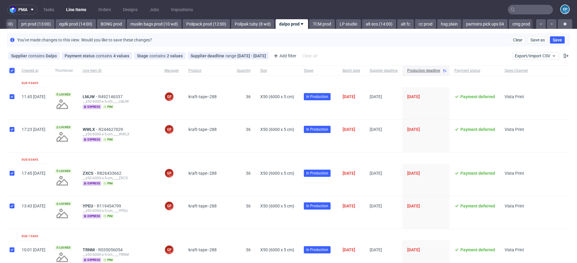
checkbox input "true"
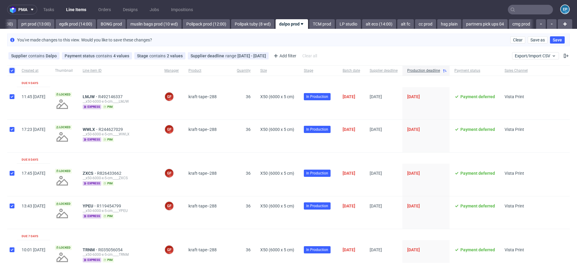
checkbox input "true"
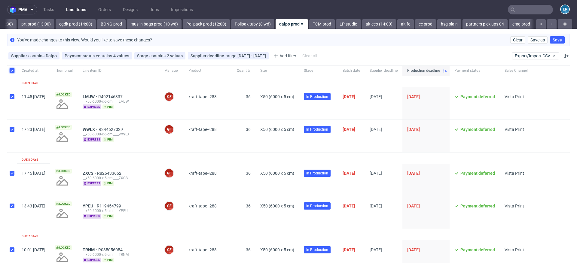
checkbox input "true"
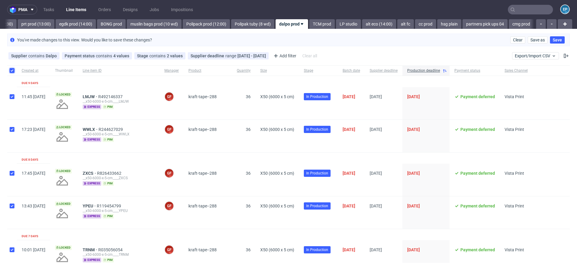
checkbox input "true"
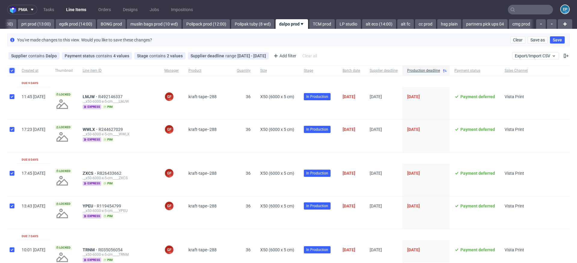
checkbox input "true"
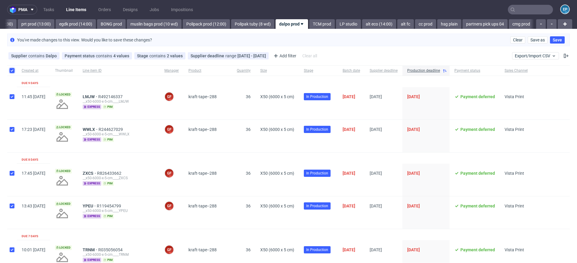
checkbox input "true"
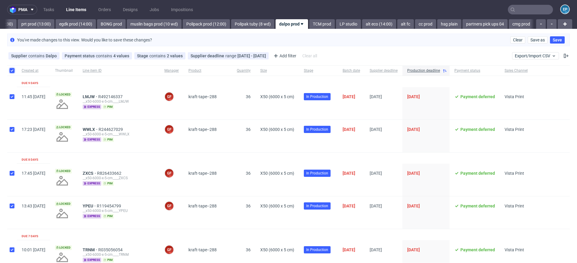
checkbox input "true"
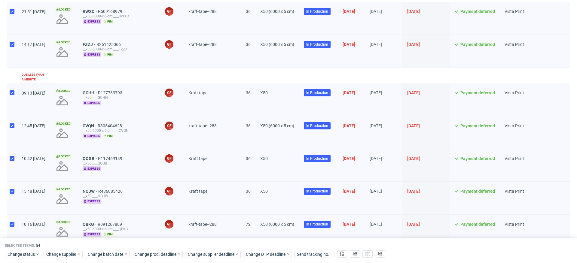
scroll to position [600, 0]
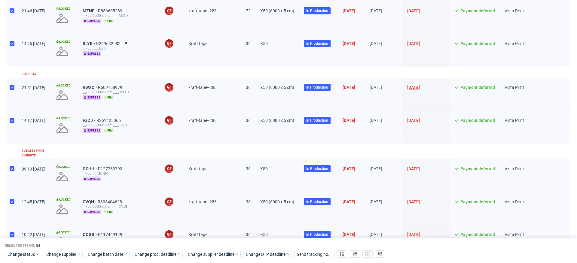
click at [420, 86] on span "11/09/2025" at bounding box center [413, 87] width 13 height 5
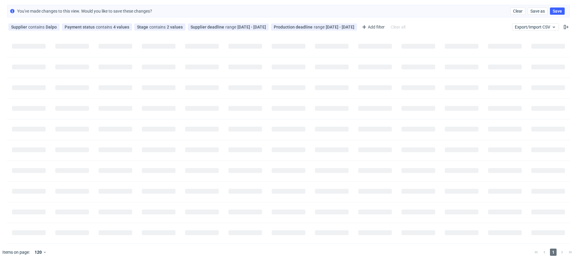
scroll to position [0, 0]
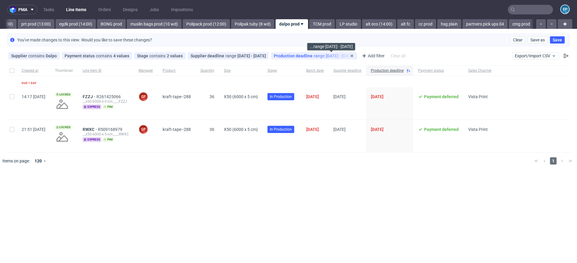
click at [352, 57] on div "Production deadline range 11/09/2025 - 11/09/2025" at bounding box center [314, 55] width 81 height 5
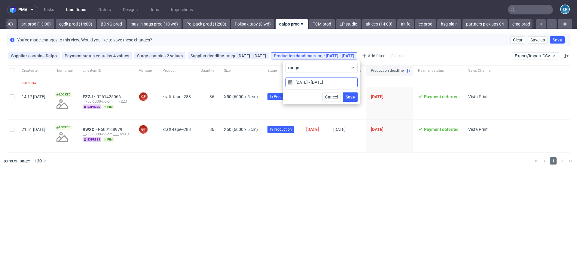
click at [328, 82] on input "11/09/2025 - 11/09/2025" at bounding box center [321, 83] width 72 height 10
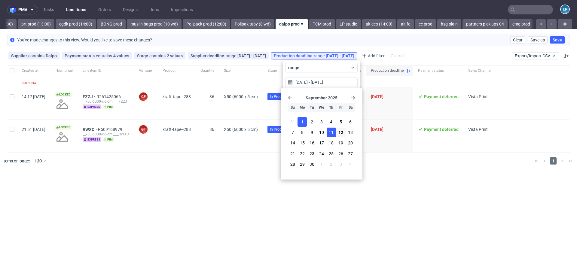
click at [304, 121] on button "1" at bounding box center [301, 122] width 9 height 10
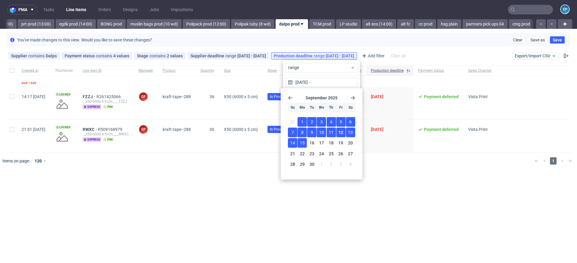
click at [304, 143] on span "15" at bounding box center [302, 143] width 5 height 6
type input "01/09/2025 - 15/09/2025"
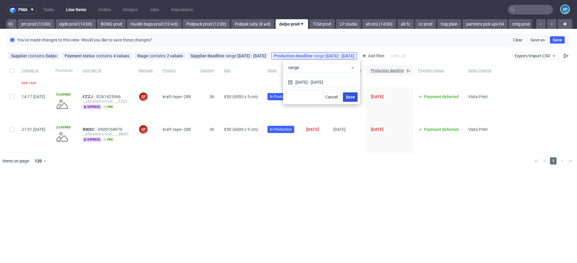
click at [348, 98] on span "Save" at bounding box center [350, 97] width 9 height 4
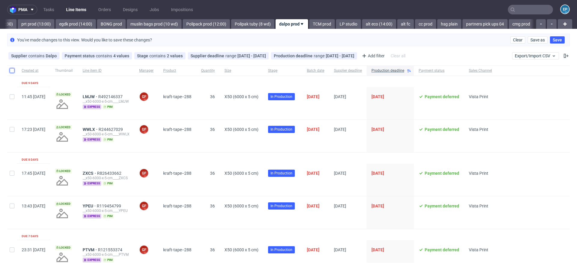
click at [13, 69] on input "checkbox" at bounding box center [12, 70] width 5 height 5
checkbox input "true"
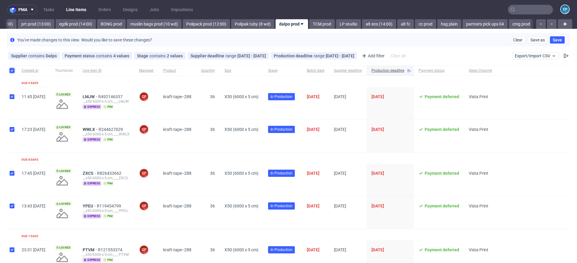
checkbox input "true"
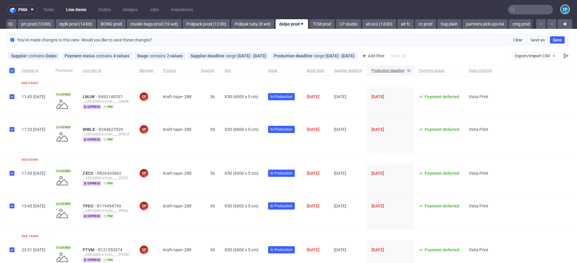
checkbox input "true"
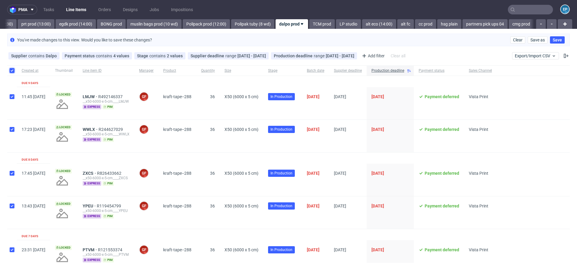
checkbox input "true"
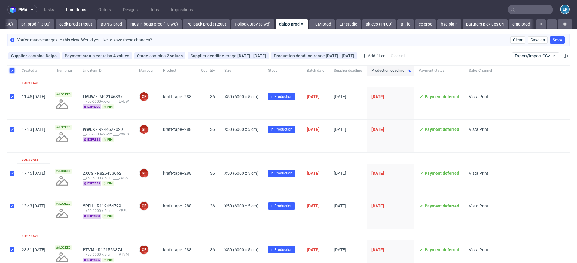
checkbox input "true"
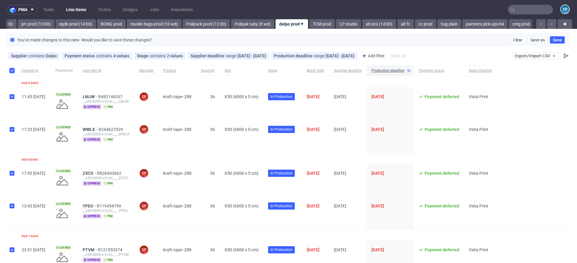
checkbox input "true"
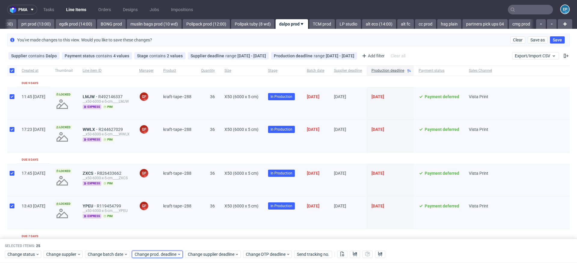
click at [147, 255] on span "Change prod. deadline" at bounding box center [156, 255] width 42 height 6
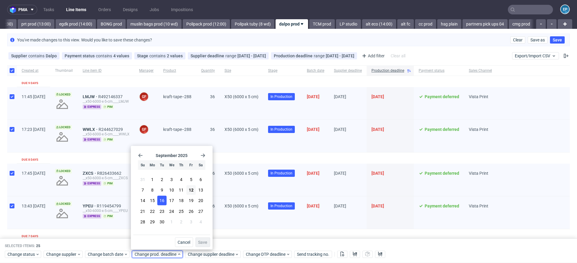
click at [161, 201] on span "16" at bounding box center [162, 201] width 5 height 6
click at [202, 242] on span "Save" at bounding box center [202, 242] width 9 height 4
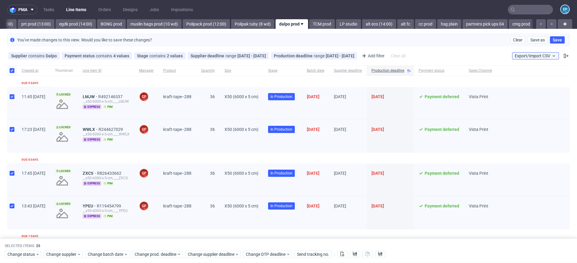
click at [536, 56] on span "Export/Import CSV" at bounding box center [535, 55] width 41 height 5
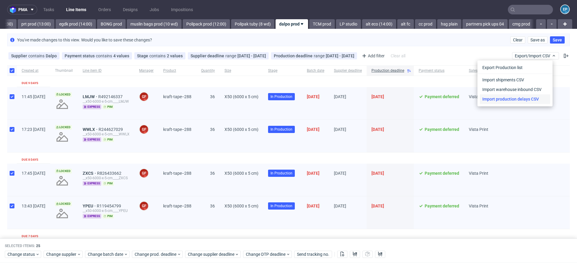
click at [526, 98] on link "Import production delays CSV" at bounding box center [515, 99] width 70 height 10
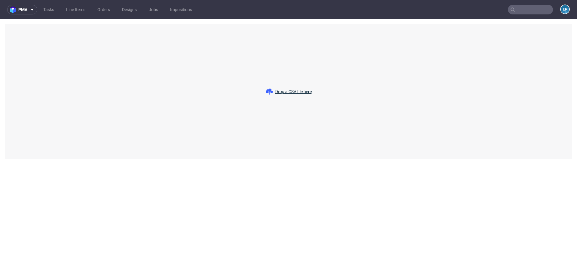
click at [208, 67] on div "Drop a CSV file here" at bounding box center [288, 91] width 567 height 135
click at [300, 108] on div "Drop a CSV file here" at bounding box center [288, 91] width 567 height 135
click at [566, 11] on figcaption "EP" at bounding box center [565, 9] width 8 height 8
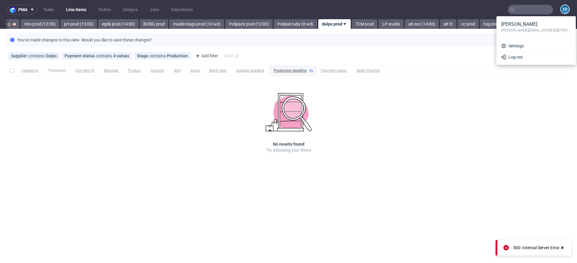
click at [434, 48] on div "You've made changes to this view. Would you like to save these changes? Clear S…" at bounding box center [288, 39] width 577 height 17
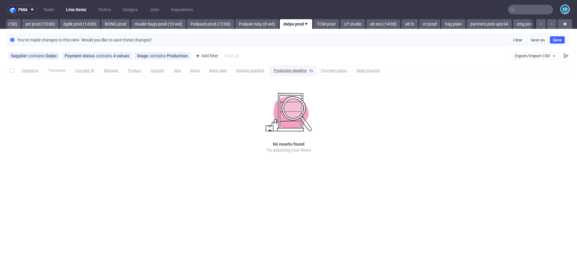
scroll to position [0, 803]
click at [548, 54] on span "Export/Import CSV" at bounding box center [535, 55] width 41 height 5
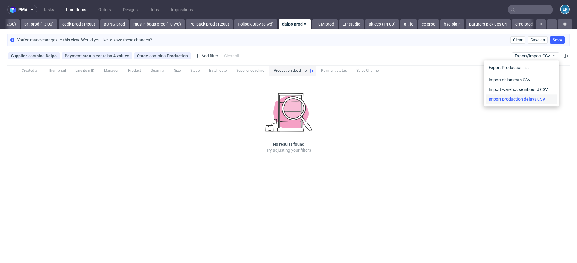
click at [514, 99] on link "Import production delays CSV" at bounding box center [521, 99] width 70 height 10
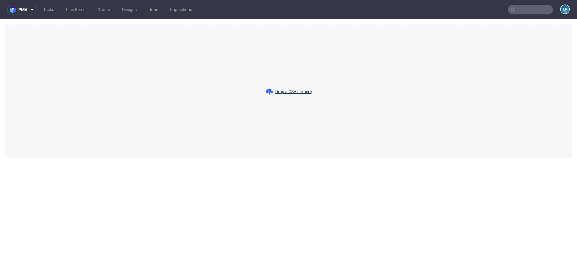
click at [230, 105] on div "Drop a CSV file here" at bounding box center [288, 91] width 567 height 135
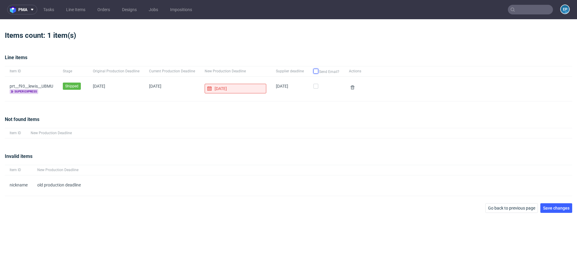
click at [313, 72] on input "checkbox" at bounding box center [315, 71] width 5 height 5
checkbox input "true"
click at [313, 72] on input "checkbox" at bounding box center [315, 71] width 5 height 5
checkbox input "false"
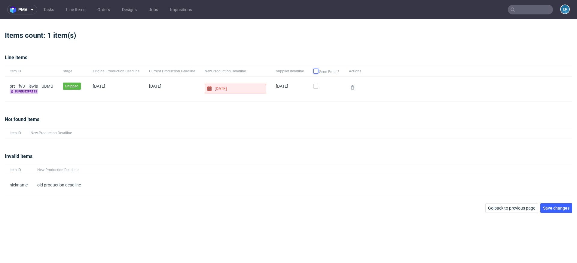
checkbox input "false"
click at [231, 87] on input "13/07/2021" at bounding box center [236, 89] width 62 height 10
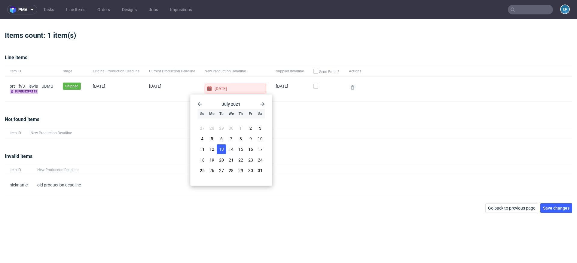
click at [167, 86] on span "17/8/2021" at bounding box center [172, 89] width 46 height 10
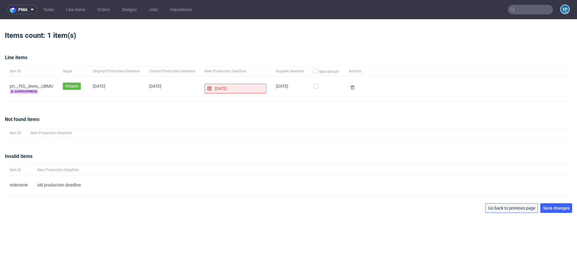
click at [516, 209] on span "Go back to previous page" at bounding box center [511, 208] width 47 height 4
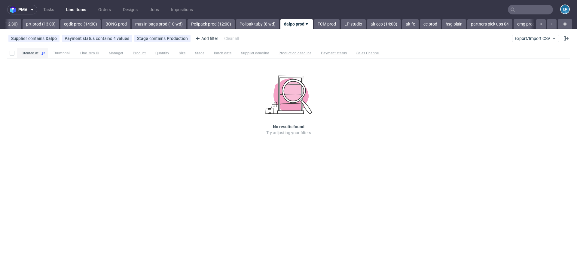
scroll to position [0, 803]
click at [521, 38] on span "Export/Import CSV" at bounding box center [535, 38] width 41 height 5
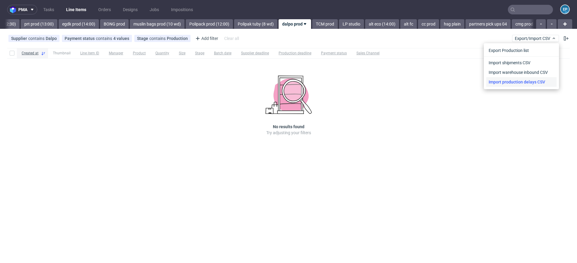
click at [522, 80] on link "Import production delays CSV" at bounding box center [521, 82] width 70 height 10
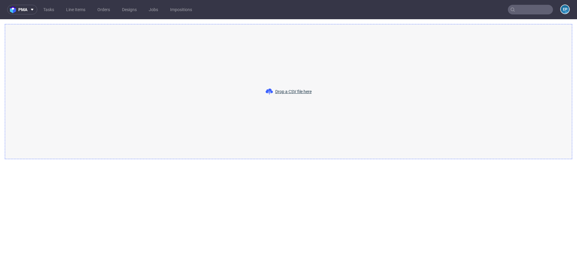
click at [170, 84] on div "Drop a CSV file here" at bounding box center [288, 91] width 567 height 135
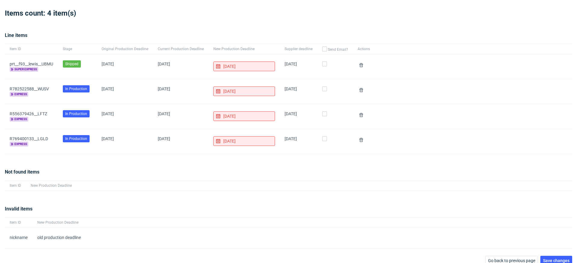
scroll to position [23, 0]
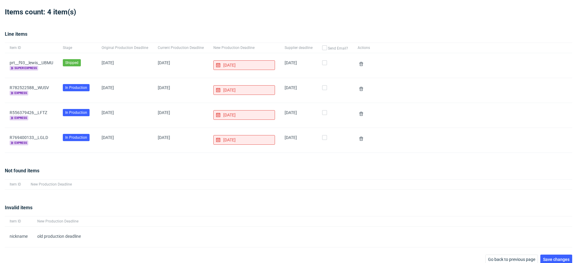
click at [237, 65] on input "13/07/2021" at bounding box center [244, 65] width 62 height 10
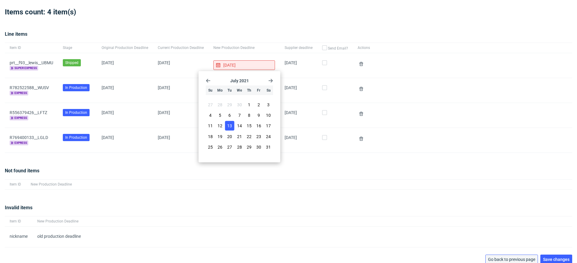
click at [499, 258] on span "Go back to previous page" at bounding box center [511, 260] width 47 height 4
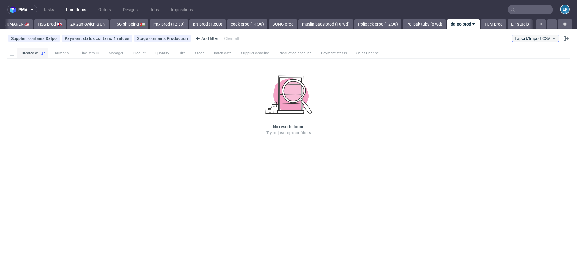
click at [532, 38] on span "Export/Import CSV" at bounding box center [535, 38] width 41 height 5
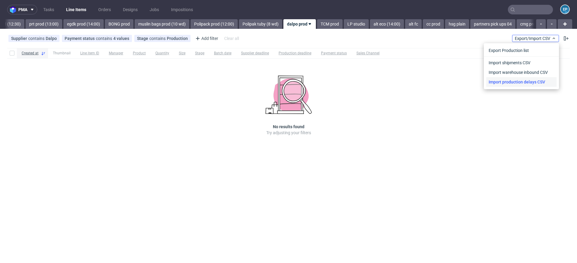
scroll to position [0, 803]
click at [520, 79] on link "Import production delays CSV" at bounding box center [521, 82] width 70 height 10
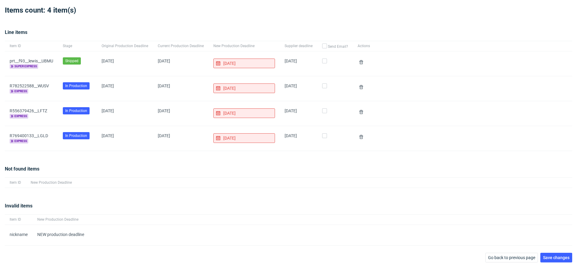
scroll to position [28, 0]
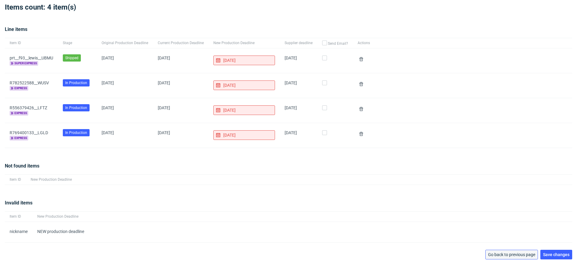
click at [490, 253] on span "Go back to previous page" at bounding box center [511, 255] width 47 height 4
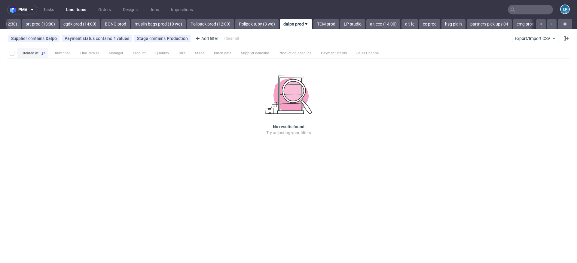
scroll to position [0, 803]
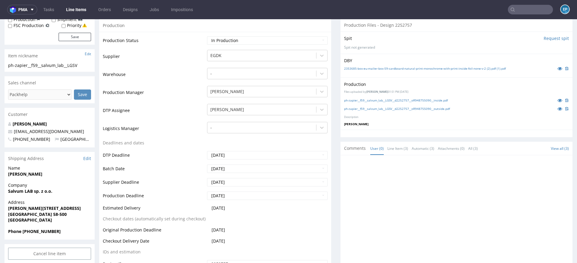
scroll to position [101, 0]
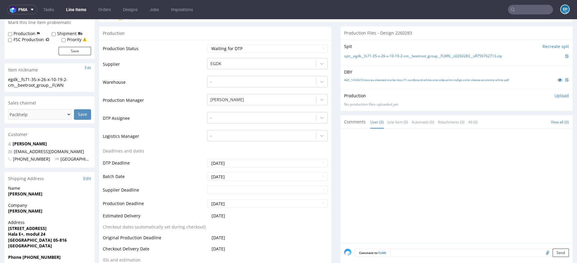
scroll to position [89, 0]
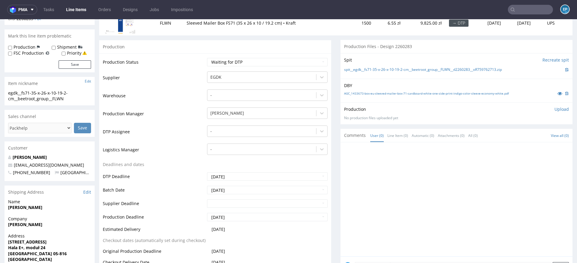
click at [50, 51] on div "Production Shipment FSC Production Priority" at bounding box center [49, 50] width 83 height 12
click at [52, 45] on input "Shipment" at bounding box center [54, 47] width 4 height 5
checkbox input "true"
click at [65, 63] on button "Save" at bounding box center [75, 64] width 32 height 8
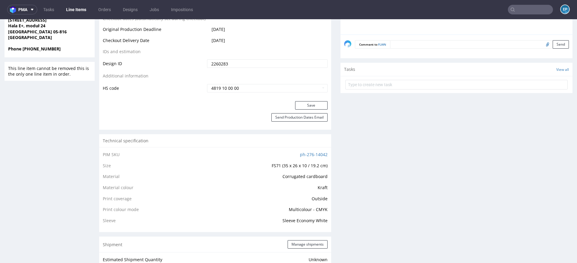
scroll to position [401, 0]
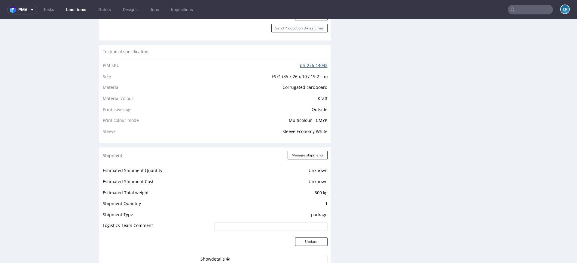
click at [309, 64] on link "ph-276-14042" at bounding box center [314, 66] width 28 height 6
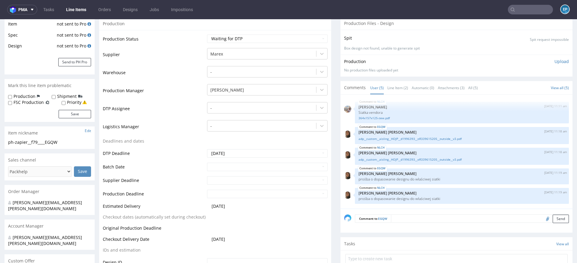
scroll to position [116, 0]
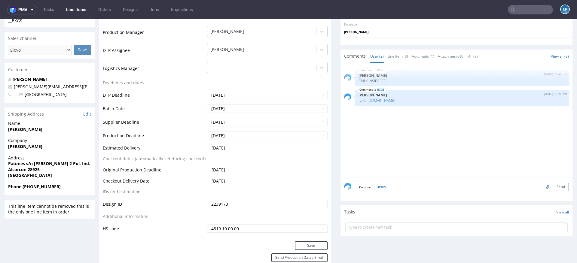
scroll to position [184, 0]
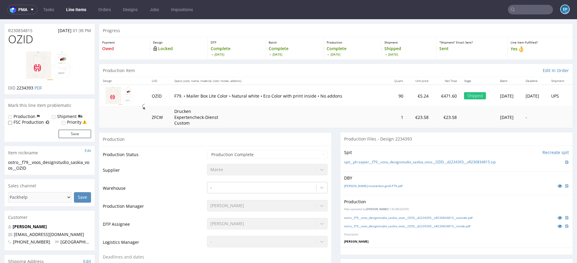
scroll to position [16, 0]
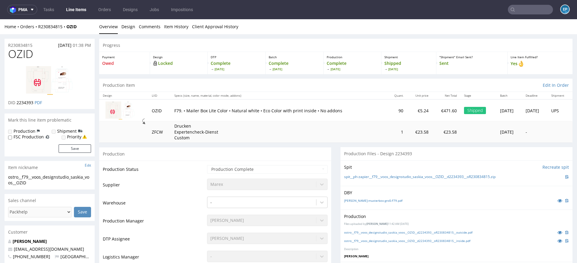
scroll to position [66, 0]
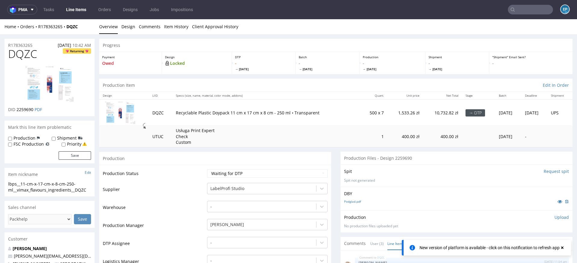
click at [66, 10] on link "Line Items" at bounding box center [76, 10] width 27 height 10
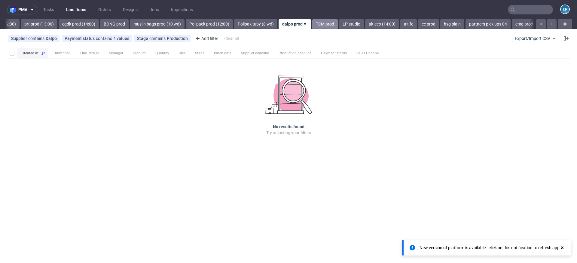
click at [312, 24] on link "TCM prod" at bounding box center [325, 24] width 26 height 10
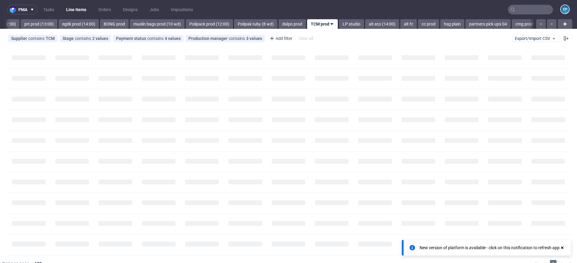
scroll to position [0, 831]
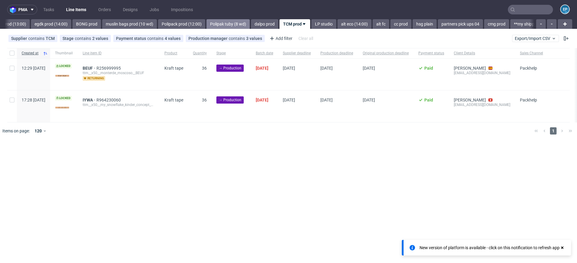
click at [207, 25] on link "Polipak tuby (8 wd)" at bounding box center [227, 24] width 43 height 10
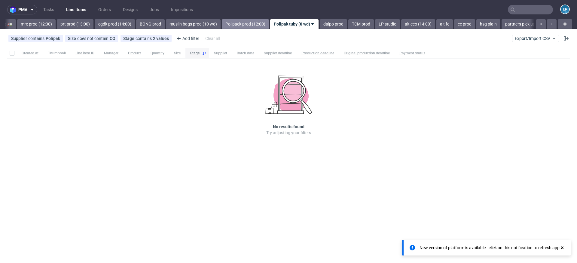
click at [230, 23] on link "Polipack prod (12:00)" at bounding box center [245, 24] width 47 height 10
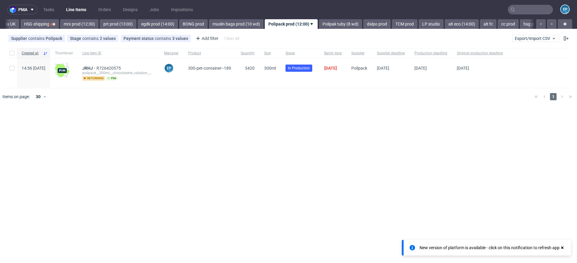
scroll to position [0, 721]
click at [220, 23] on link "muslin bags prod (10 wd)" at bounding box center [239, 24] width 55 height 10
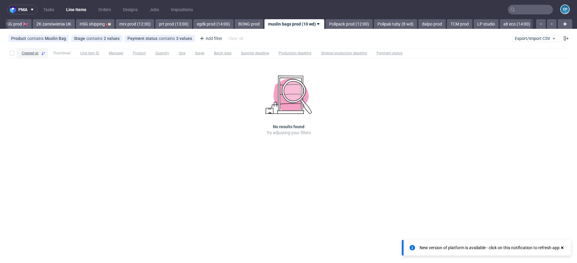
click at [235, 23] on link "BONG prod" at bounding box center [249, 24] width 29 height 10
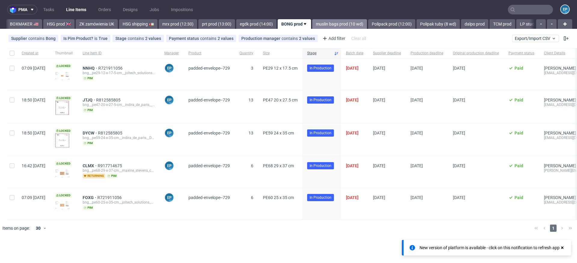
click at [236, 23] on link "egdk prod (14:00)" at bounding box center [256, 24] width 40 height 10
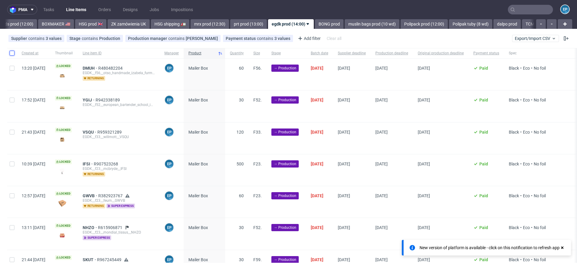
click at [13, 53] on input "checkbox" at bounding box center [12, 53] width 5 height 5
checkbox input "true"
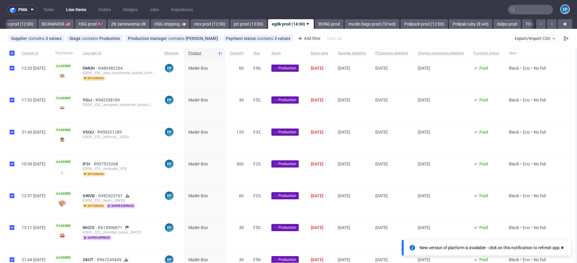
checkbox input "true"
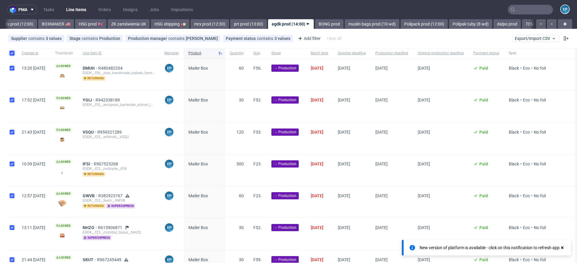
checkbox input "true"
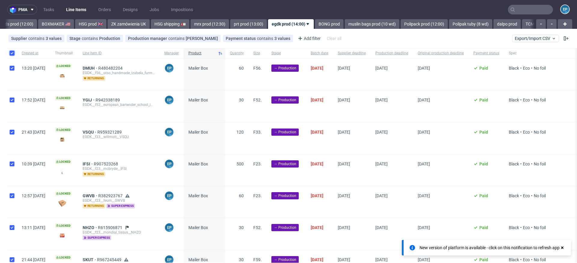
checkbox input "true"
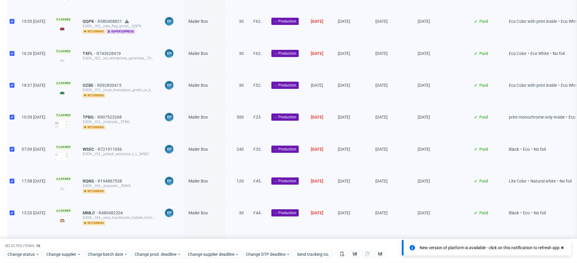
scroll to position [347, 0]
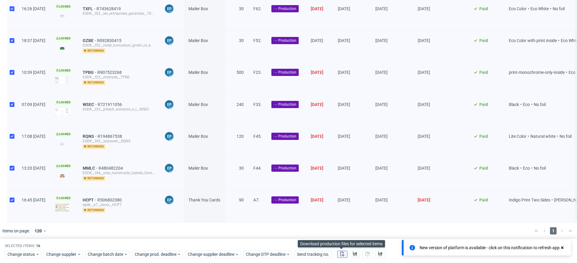
click at [341, 255] on use at bounding box center [342, 254] width 4 height 5
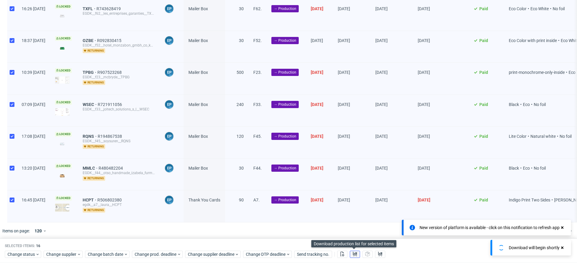
click at [356, 255] on button at bounding box center [355, 254] width 10 height 7
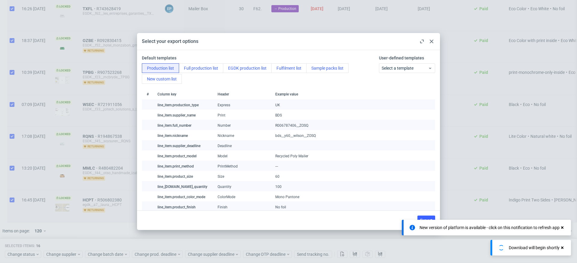
click at [233, 74] on div "Production list Full production list EGDK production list Fulfilment list Sampl…" at bounding box center [259, 73] width 235 height 20
click at [233, 69] on button "EGDK production list" at bounding box center [247, 68] width 49 height 10
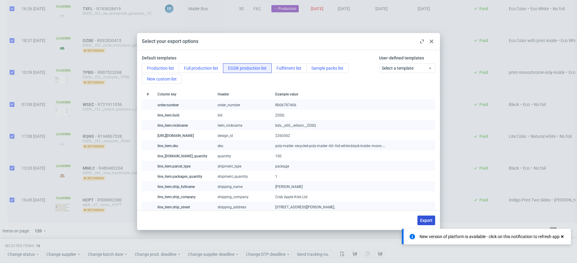
click at [422, 218] on button "Export" at bounding box center [426, 221] width 18 height 10
checkbox input "false"
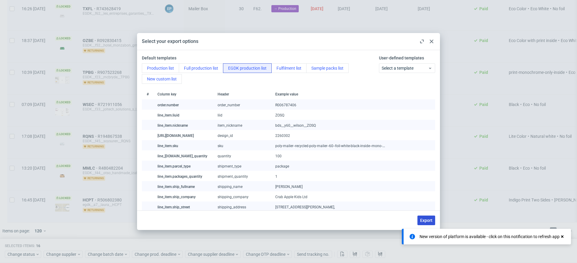
checkbox input "false"
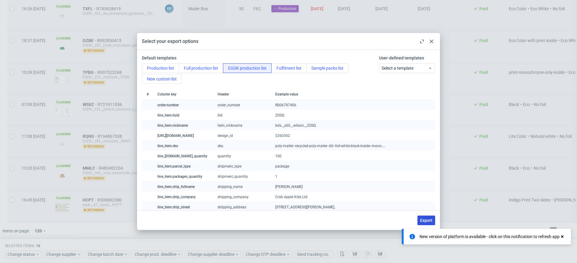
checkbox input "false"
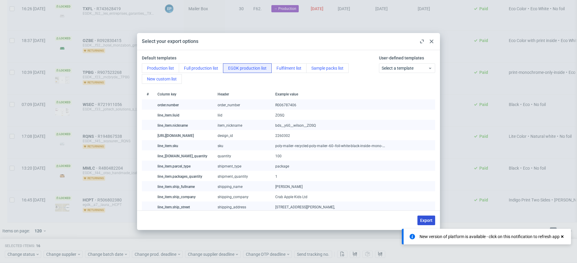
checkbox input "false"
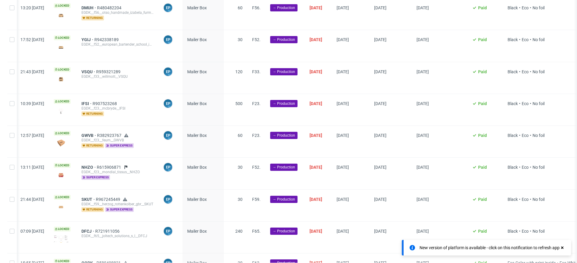
scroll to position [0, 0]
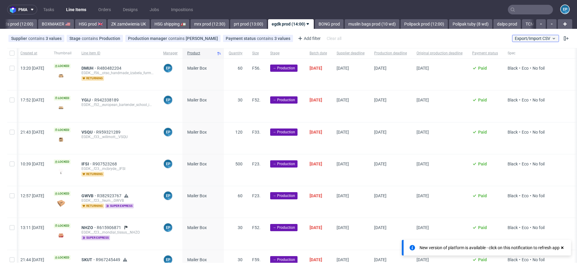
click at [535, 40] on span "Export/Import CSV" at bounding box center [535, 38] width 41 height 5
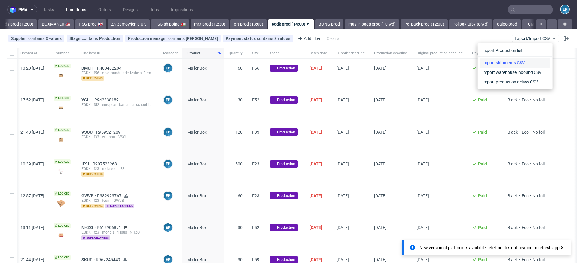
click at [512, 66] on link "Import shipments CSV" at bounding box center [515, 63] width 70 height 10
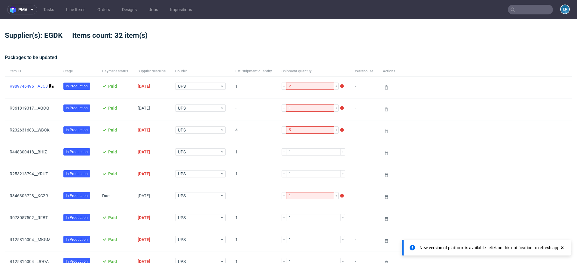
click at [44, 87] on link "R989746496__AJCJ" at bounding box center [29, 86] width 38 height 5
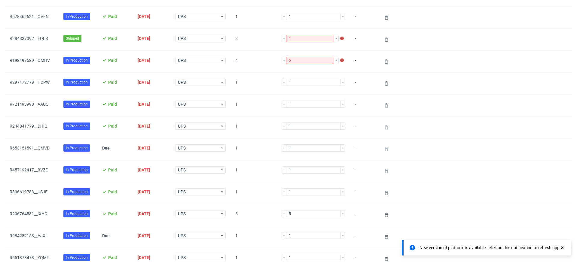
scroll to position [370, 0]
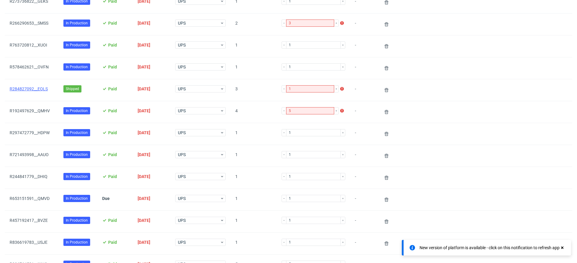
click at [30, 88] on link "R284827092__EQLS" at bounding box center [29, 89] width 38 height 5
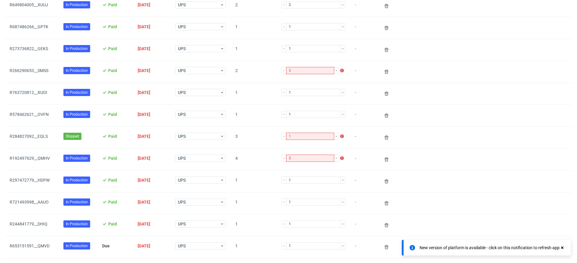
scroll to position [328, 0]
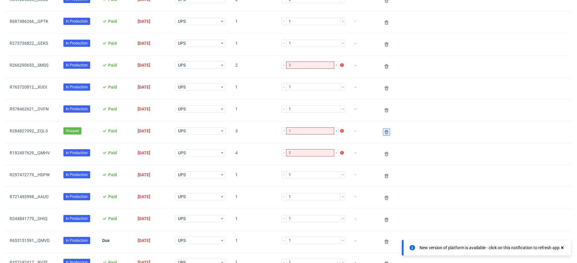
click at [384, 130] on icon at bounding box center [386, 132] width 5 height 5
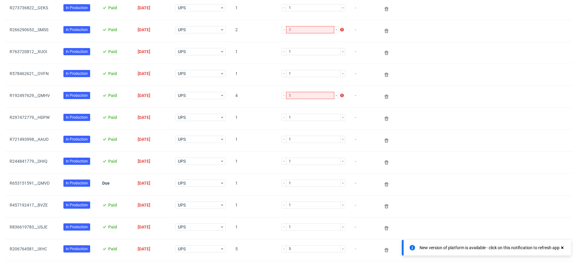
scroll to position [622, 0]
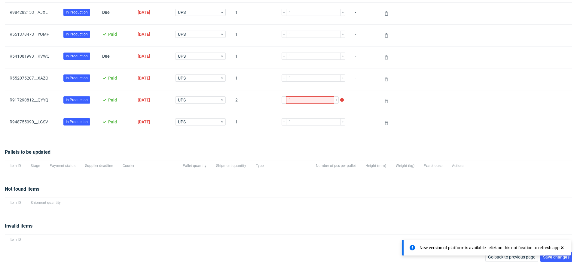
click at [563, 247] on use at bounding box center [562, 248] width 2 height 2
click at [547, 255] on span "Save changes" at bounding box center [556, 257] width 26 height 4
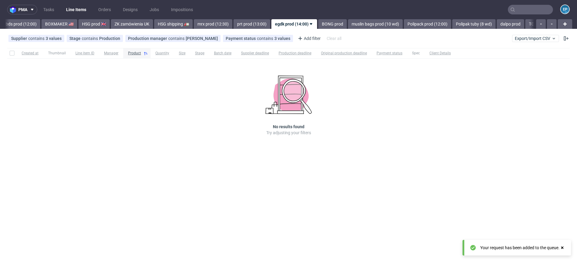
scroll to position [0, 590]
click at [348, 22] on link "muslin bags prod (10 wd)" at bounding box center [375, 24] width 55 height 10
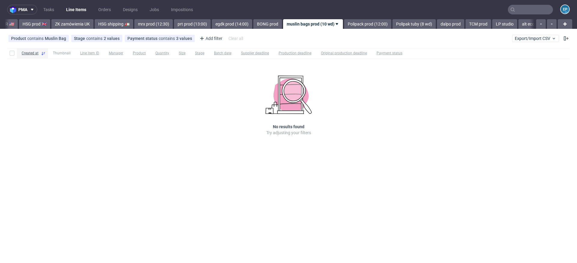
scroll to position [0, 668]
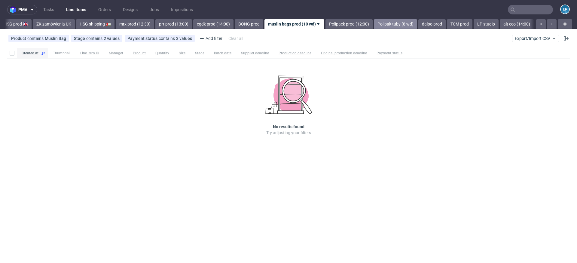
click at [374, 25] on link "Polipak tuby (8 wd)" at bounding box center [395, 24] width 43 height 10
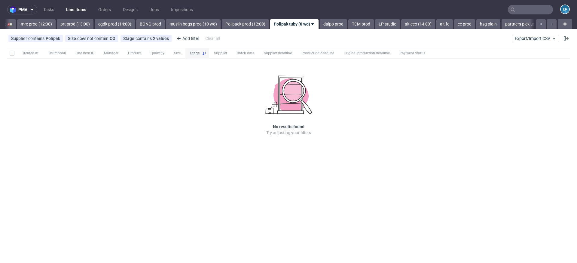
click at [375, 25] on link "LP studio" at bounding box center [387, 24] width 25 height 10
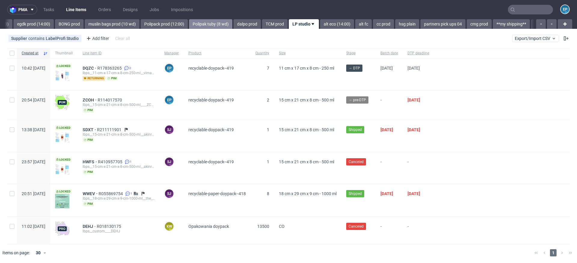
scroll to position [0, 857]
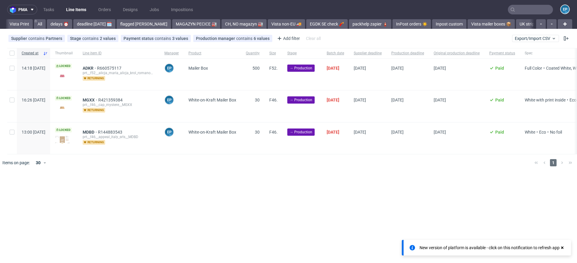
scroll to position [0, 551]
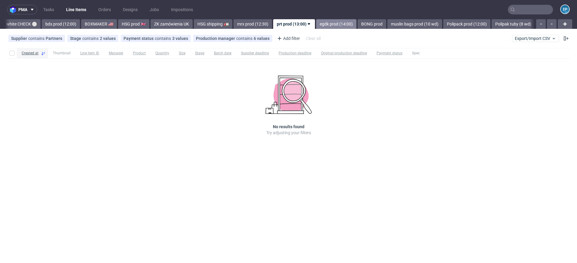
click at [316, 24] on link "egdk prod (14:00)" at bounding box center [336, 24] width 40 height 10
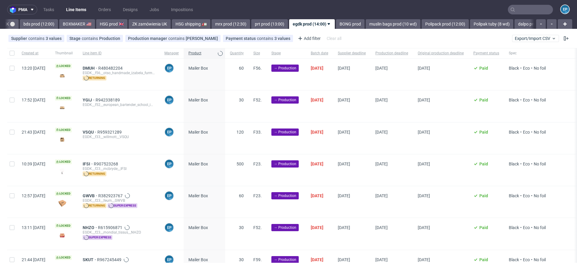
scroll to position [0, 593]
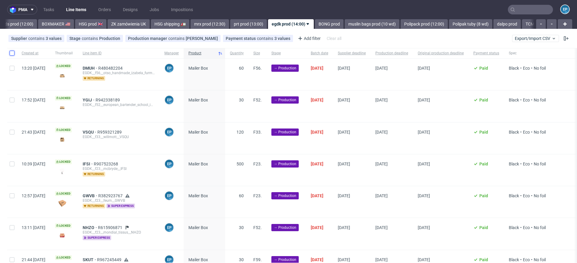
click at [14, 53] on input "checkbox" at bounding box center [12, 53] width 5 height 5
checkbox input "true"
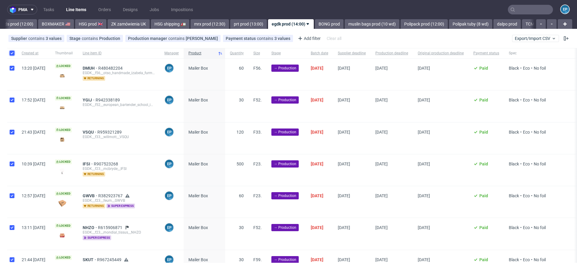
checkbox input "true"
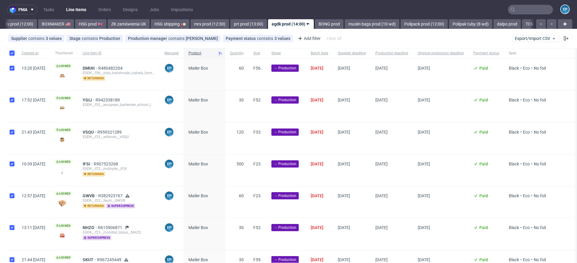
checkbox input "true"
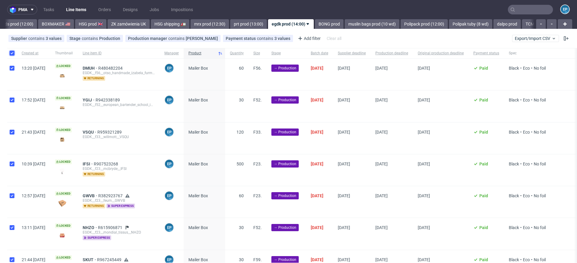
checkbox input "true"
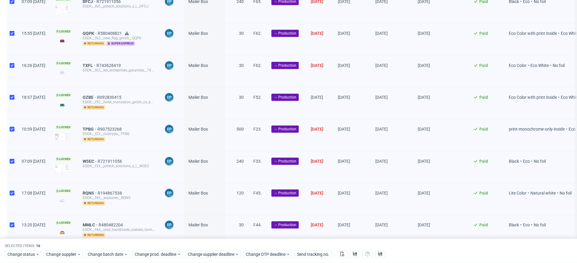
scroll to position [347, 0]
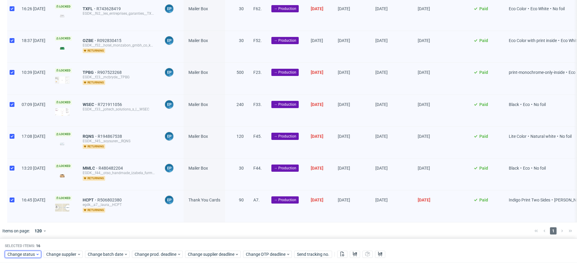
click at [17, 254] on span "Change status" at bounding box center [22, 255] width 28 height 6
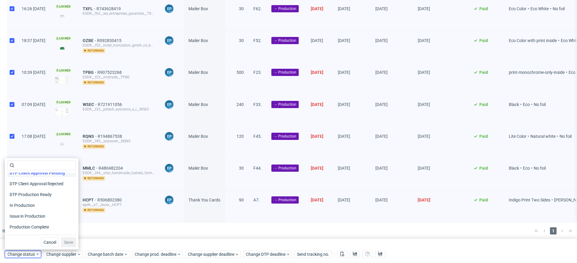
scroll to position [61, 0]
click at [34, 205] on span "In Production" at bounding box center [22, 204] width 30 height 8
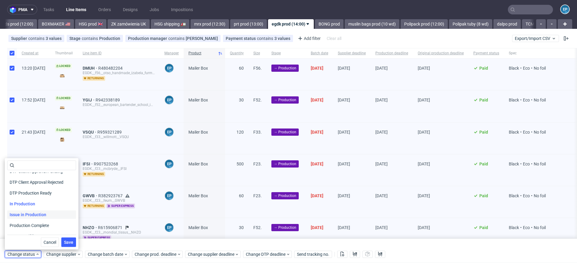
scroll to position [78, 0]
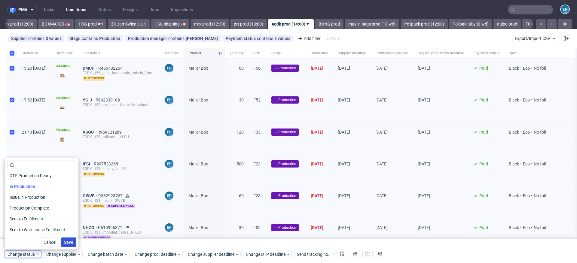
click at [64, 243] on span "Save" at bounding box center [68, 242] width 9 height 4
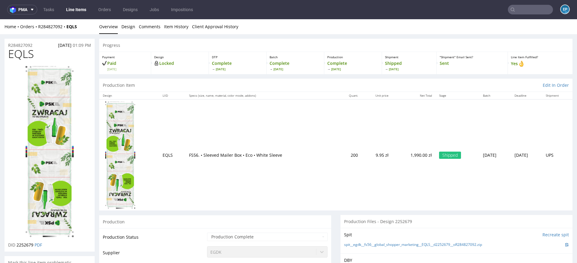
click at [84, 26] on div "Home Orders R284827092 EQLS" at bounding box center [50, 27] width 90 height 6
drag, startPoint x: 84, startPoint y: 27, endPoint x: 38, endPoint y: 24, distance: 45.4
click at [38, 24] on div "Home Orders R284827092 EQLS" at bounding box center [50, 27] width 90 height 6
copy div "R284827092 EQLS"
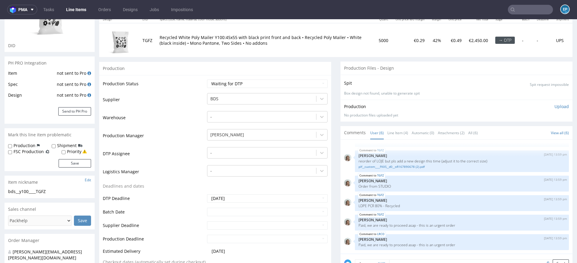
scroll to position [77, 0]
click at [387, 130] on link "Line Item (4)" at bounding box center [397, 132] width 21 height 13
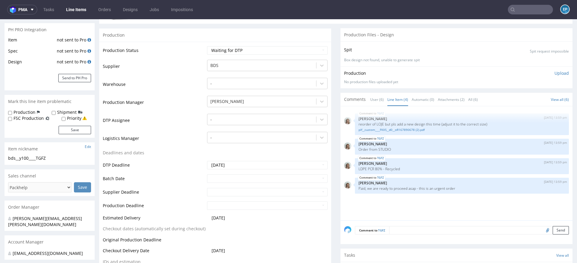
scroll to position [111, 0]
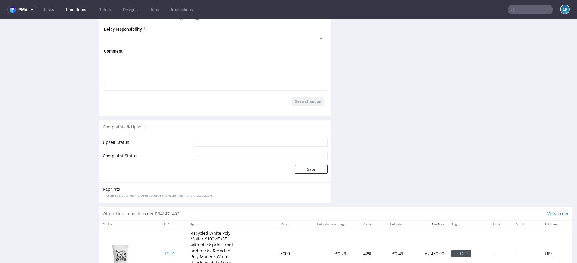
scroll to position [1039, 0]
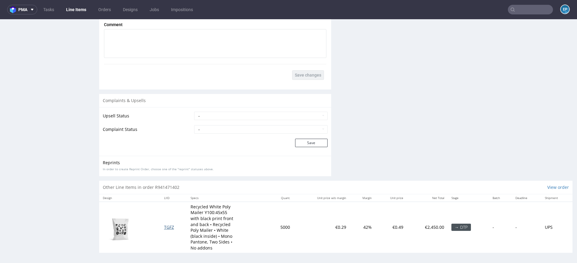
click at [165, 226] on span "TGFZ" at bounding box center [169, 227] width 10 height 6
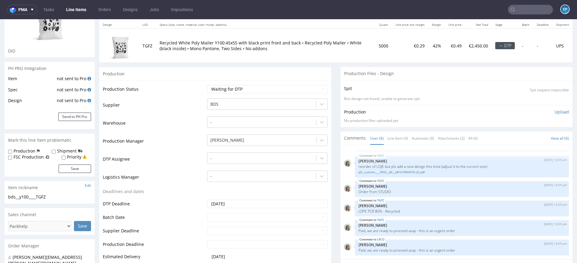
scroll to position [73, 0]
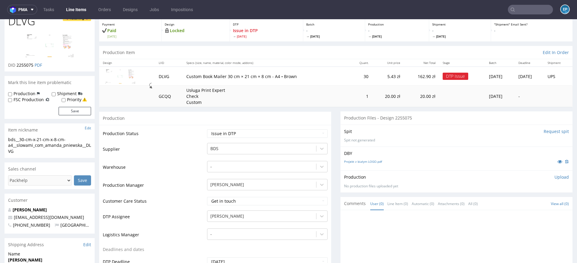
scroll to position [50, 0]
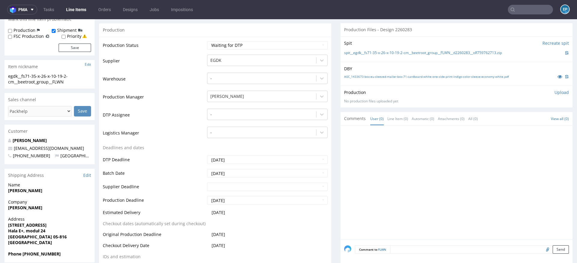
scroll to position [107, 0]
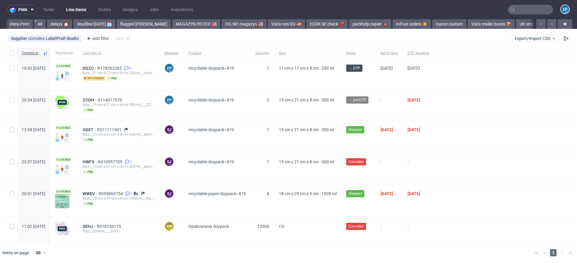
drag, startPoint x: 0, startPoint y: 0, endPoint x: 295, endPoint y: 23, distance: 295.7
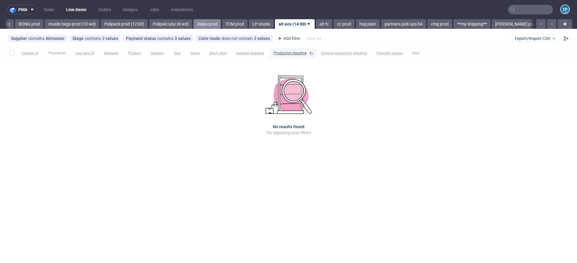
click at [194, 23] on link "dalpo prod" at bounding box center [207, 24] width 27 height 10
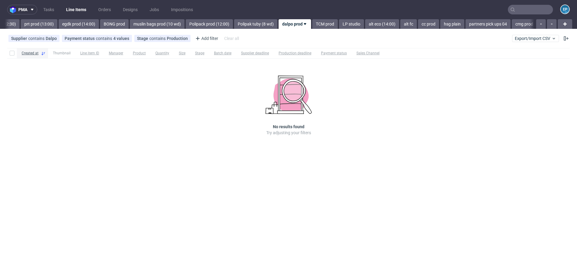
click at [192, 23] on link "Polipack prod (12:00)" at bounding box center [209, 24] width 47 height 10
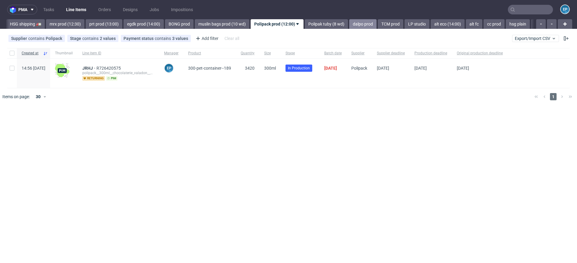
scroll to position [0, 721]
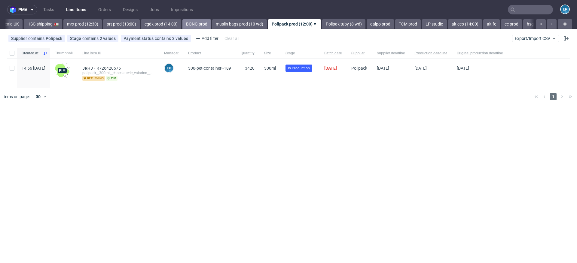
click at [182, 23] on link "BONG prod" at bounding box center [196, 24] width 29 height 10
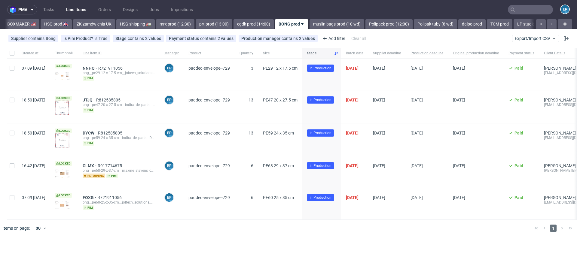
scroll to position [0, 625]
click at [533, 39] on span "Export/Import CSV" at bounding box center [535, 38] width 41 height 5
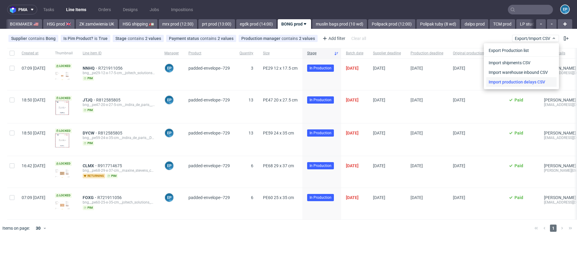
click at [513, 84] on link "Import production delays CSV" at bounding box center [521, 82] width 70 height 10
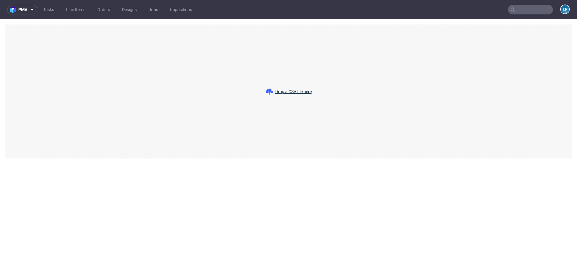
click at [247, 77] on div "Drop a CSV file here" at bounding box center [288, 91] width 567 height 135
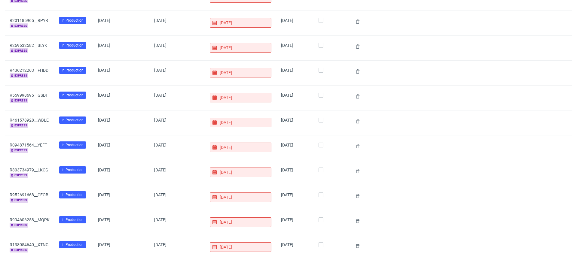
scroll to position [766, 0]
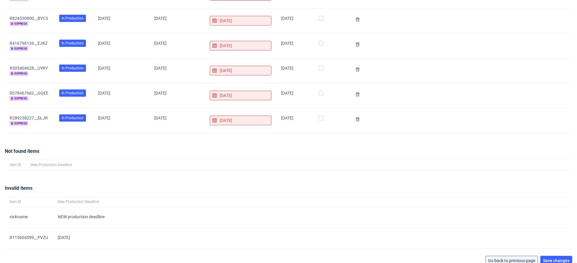
click at [495, 259] on span "Go back to previous page" at bounding box center [511, 261] width 47 height 4
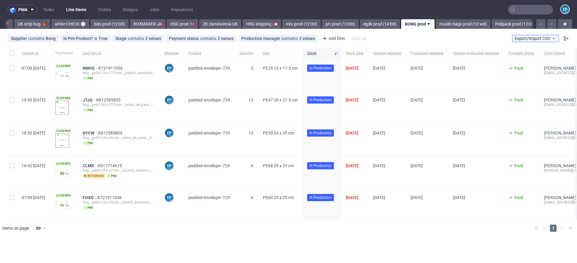
click at [532, 41] on button "Export/Import CSV" at bounding box center [535, 38] width 47 height 7
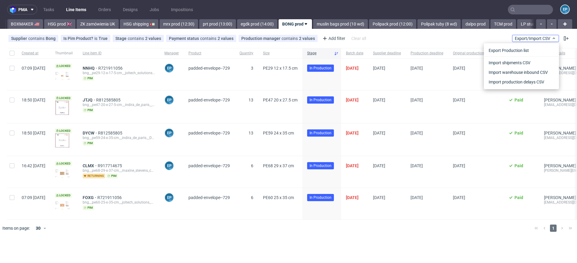
scroll to position [0, 625]
click at [519, 84] on link "Import production delays CSV" at bounding box center [521, 82] width 70 height 10
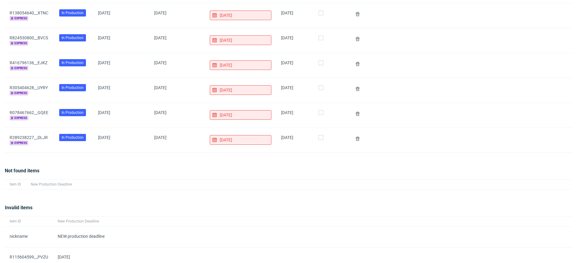
scroll to position [766, 0]
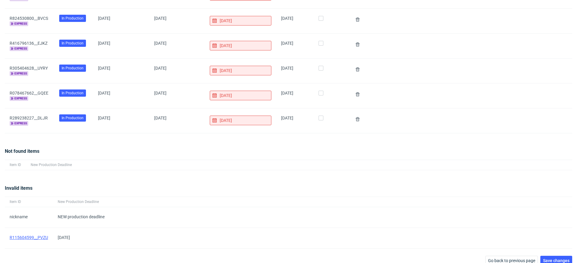
click at [37, 235] on link "R115604599__PVZU" at bounding box center [29, 237] width 38 height 5
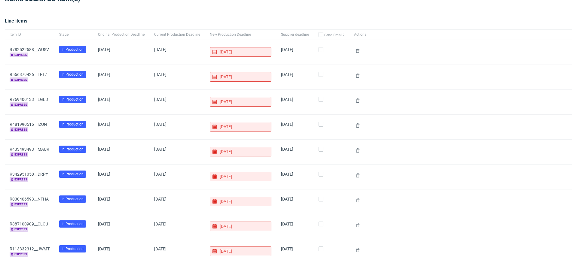
scroll to position [0, 0]
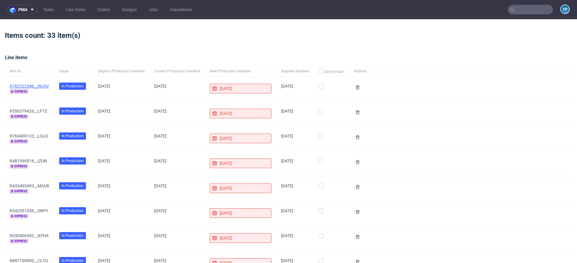
click at [41, 84] on link "R782522588__WUSV" at bounding box center [29, 86] width 39 height 5
click at [41, 111] on link "R556379426__LFTZ" at bounding box center [29, 111] width 38 height 5
click at [35, 136] on link "R769400133__LGLD" at bounding box center [29, 136] width 38 height 5
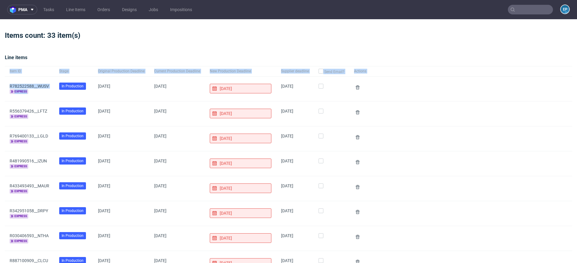
drag, startPoint x: 4, startPoint y: 83, endPoint x: 44, endPoint y: 92, distance: 41.0
click at [44, 92] on div "pma Tasks Line Items Orders Designs Jobs Impositions EP Items count: 33 item(s)…" at bounding box center [288, 131] width 577 height 263
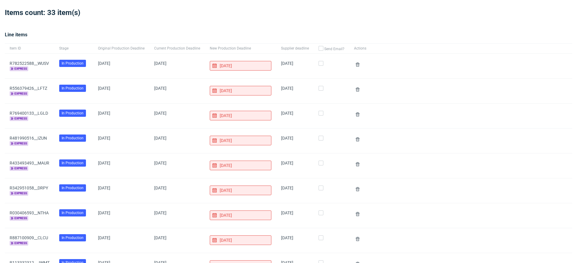
scroll to position [24, 0]
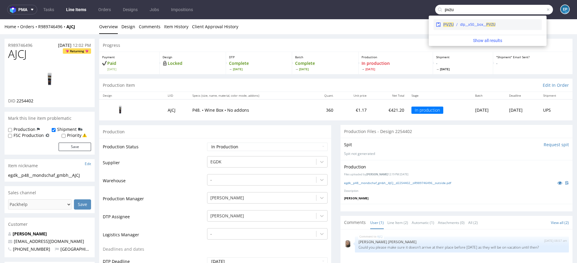
type input "pvzu"
click at [450, 22] on span "PVZU" at bounding box center [448, 24] width 11 height 5
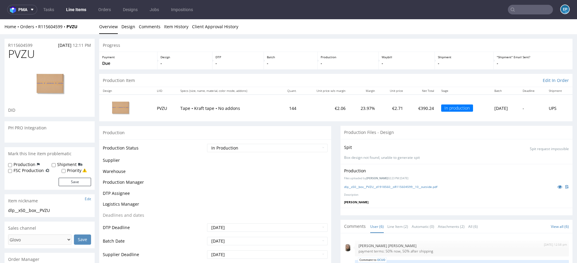
scroll to position [13, 0]
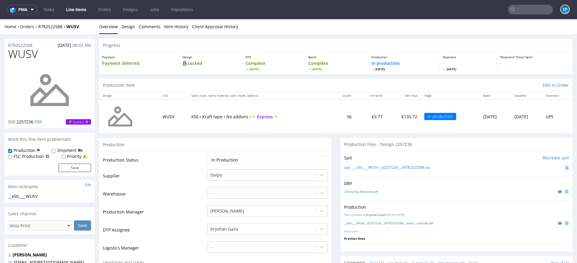
click at [58, 151] on label "Shipment" at bounding box center [67, 151] width 20 height 6
click at [56, 151] on input "Shipment" at bounding box center [54, 151] width 4 height 5
checkbox input "true"
click at [68, 169] on button "Save" at bounding box center [75, 168] width 32 height 8
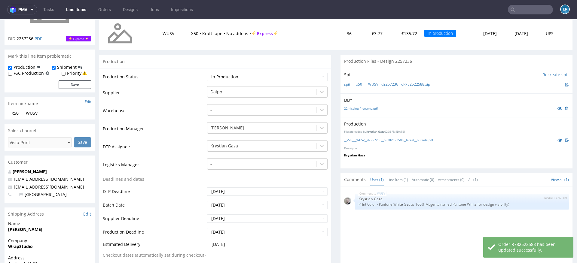
scroll to position [84, 0]
click at [228, 92] on div at bounding box center [261, 91] width 103 height 7
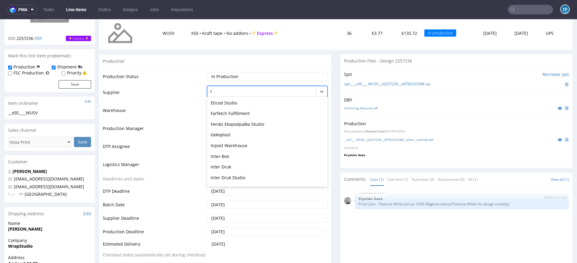
scroll to position [96, 0]
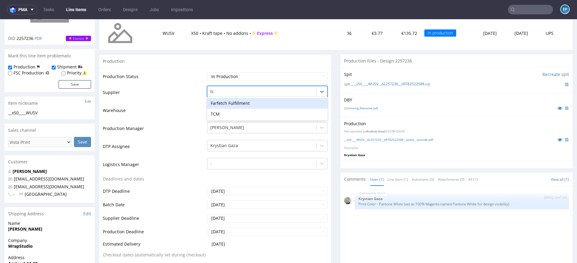
type input "tcm"
click at [231, 102] on div "TCM" at bounding box center [267, 103] width 121 height 11
click at [229, 125] on div at bounding box center [261, 127] width 103 height 7
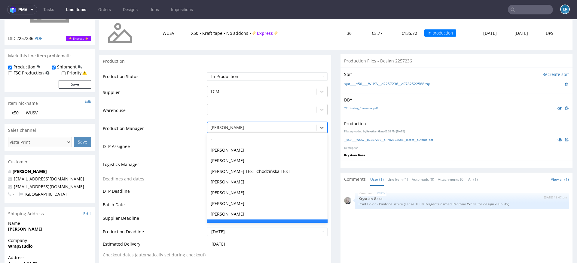
scroll to position [11, 0]
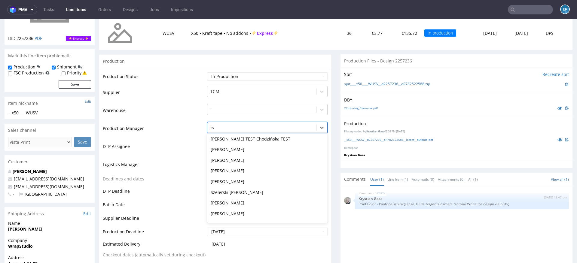
type input "ewa"
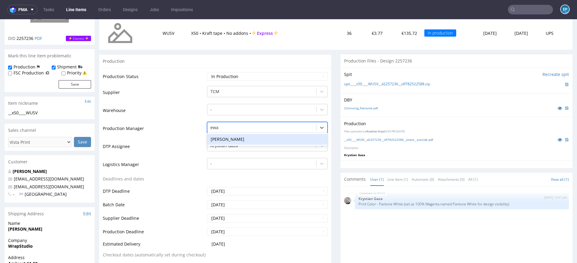
scroll to position [0, 0]
click at [229, 136] on div "[PERSON_NAME]" at bounding box center [267, 139] width 121 height 11
click at [225, 75] on select "Waiting for Artwork Waiting for Diecut Waiting for Mockup Waiting for DTP Waiti…" at bounding box center [267, 76] width 121 height 8
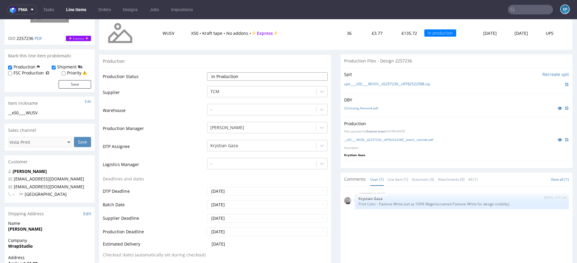
select select "back_for_dtp"
click at [207, 72] on select "Waiting for Artwork Waiting for Diecut Waiting for Mockup Waiting for DTP Waiti…" at bounding box center [267, 76] width 121 height 8
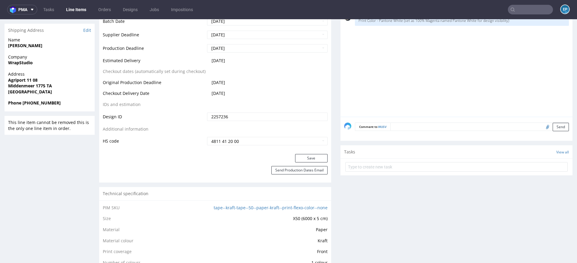
scroll to position [268, 0]
click at [305, 154] on button "Save" at bounding box center [311, 157] width 32 height 8
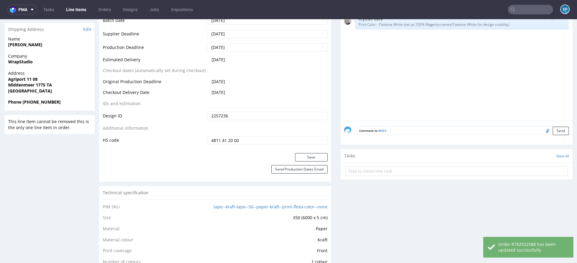
click at [401, 130] on textarea at bounding box center [479, 131] width 178 height 8
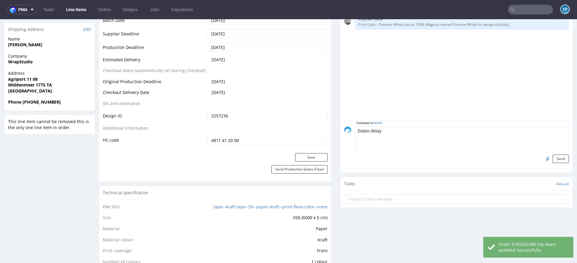
paste textarea "R115604599"
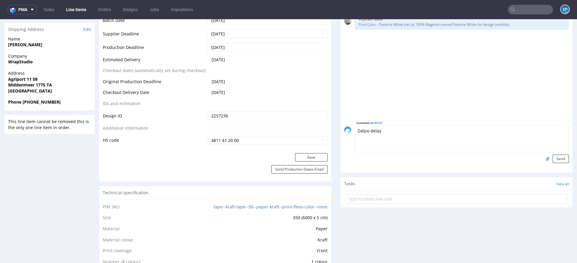
click at [420, 131] on textarea "Dalpo delay" at bounding box center [462, 140] width 214 height 26
type textarea "Dalpo delay -> TCM"
click at [555, 158] on button "Send" at bounding box center [561, 159] width 16 height 8
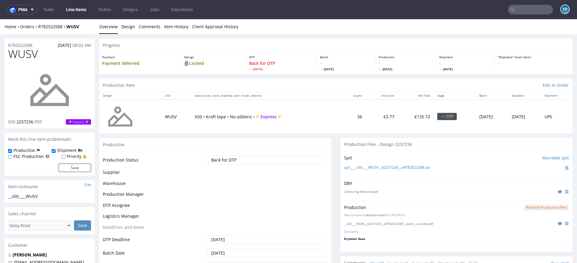
scroll to position [0, 0]
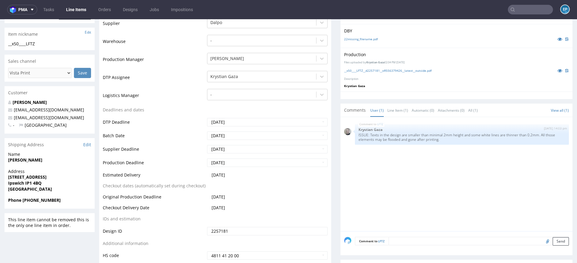
scroll to position [213, 0]
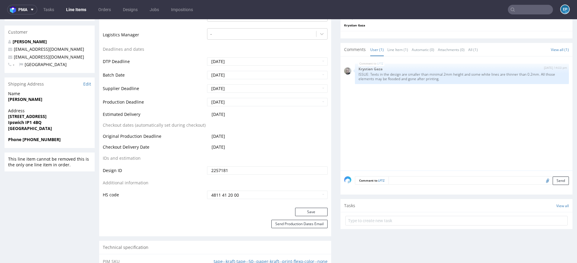
click at [414, 184] on div "Comment to LFTZ Send" at bounding box center [456, 183] width 232 height 24
click at [412, 179] on textarea at bounding box center [479, 180] width 180 height 8
paste textarea "Dalpo delay -> TCM"
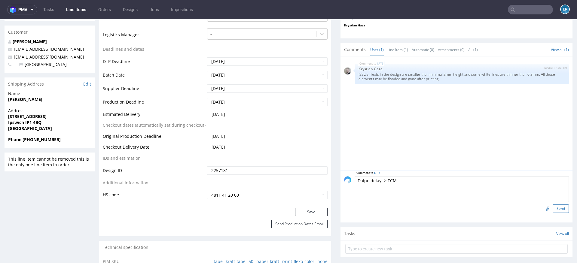
type textarea "Dalpo delay -> TCM"
click at [553, 206] on button "Send" at bounding box center [561, 209] width 16 height 8
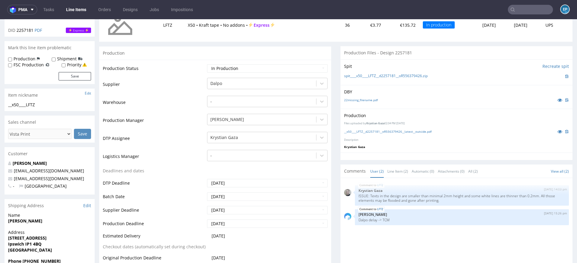
scroll to position [87, 0]
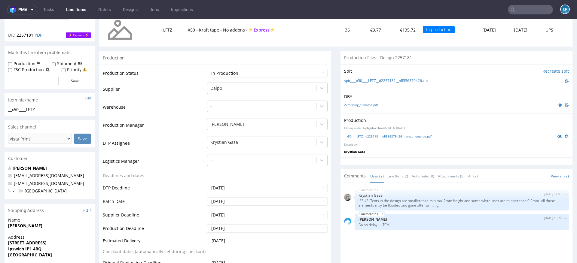
click at [26, 64] on label "Production" at bounding box center [25, 64] width 22 height 6
click at [12, 64] on input "Production" at bounding box center [10, 64] width 4 height 5
checkbox input "true"
click at [60, 63] on label "Shipment" at bounding box center [67, 64] width 20 height 6
click at [56, 63] on input "Shipment" at bounding box center [54, 64] width 4 height 5
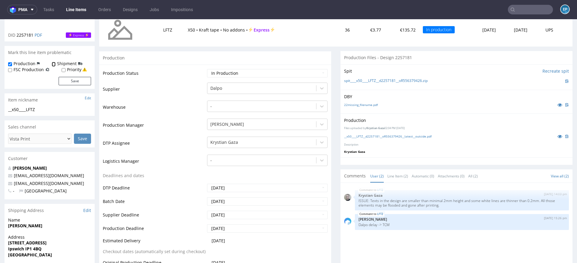
checkbox input "true"
click at [74, 82] on button "Save" at bounding box center [75, 81] width 32 height 8
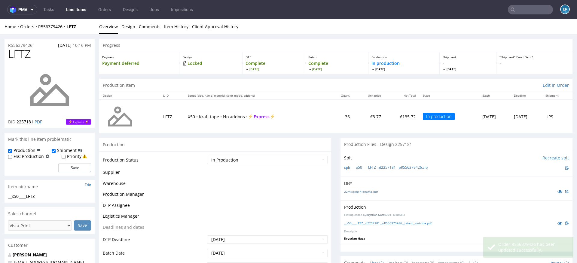
scroll to position [0, 0]
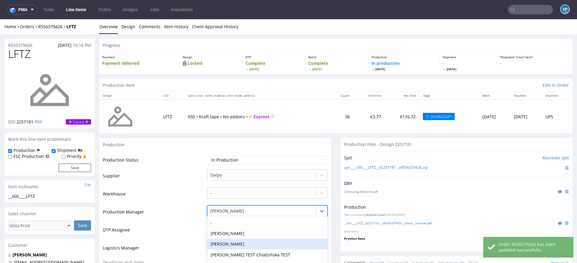
click at [229, 212] on div "[PERSON_NAME], 3 of 62. 62 results available. Use Up and Down to choose options…" at bounding box center [267, 210] width 121 height 8
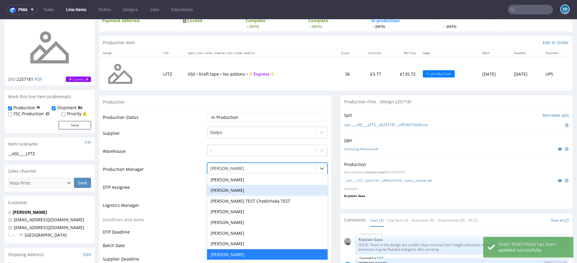
scroll to position [45, 0]
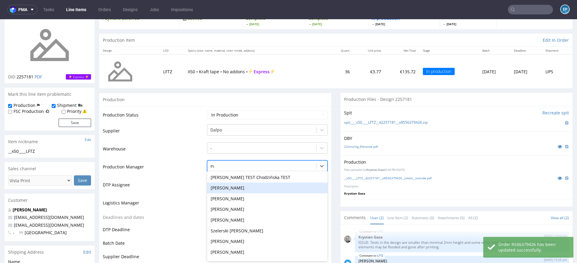
type input "ewa"
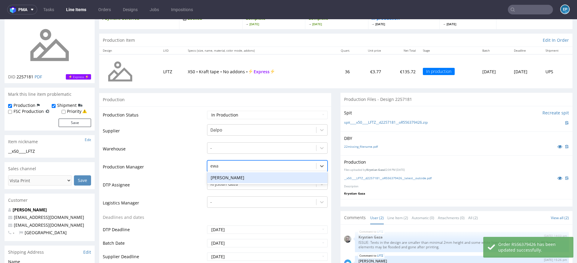
click at [217, 175] on div "[PERSON_NAME]" at bounding box center [267, 177] width 121 height 11
click at [217, 132] on div at bounding box center [261, 130] width 103 height 7
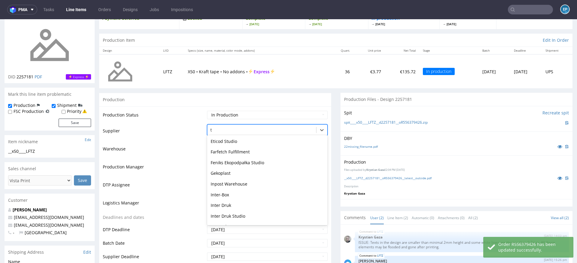
scroll to position [96, 0]
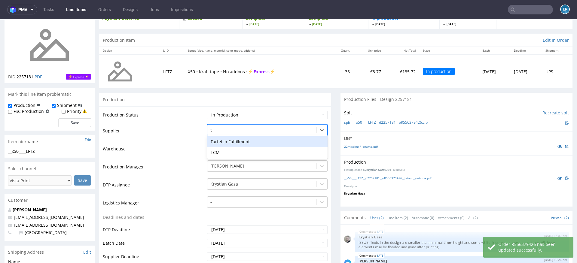
type input "tc"
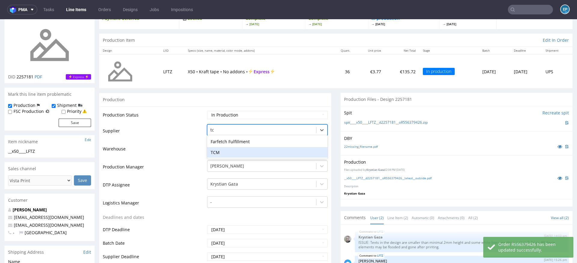
click at [225, 152] on div "TCM" at bounding box center [267, 152] width 121 height 11
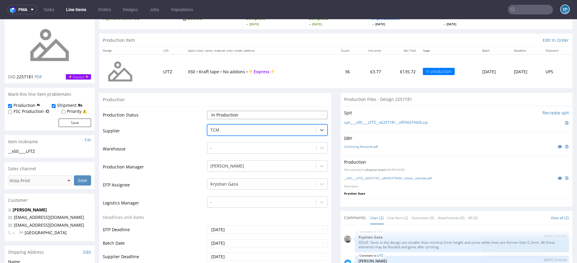
click at [221, 111] on select "Waiting for Artwork Waiting for Diecut Waiting for Mockup Waiting for DTP Waiti…" at bounding box center [267, 115] width 121 height 8
select select "back_for_dtp"
click at [207, 111] on select "Waiting for Artwork Waiting for Diecut Waiting for Mockup Waiting for DTP Waiti…" at bounding box center [267, 115] width 121 height 8
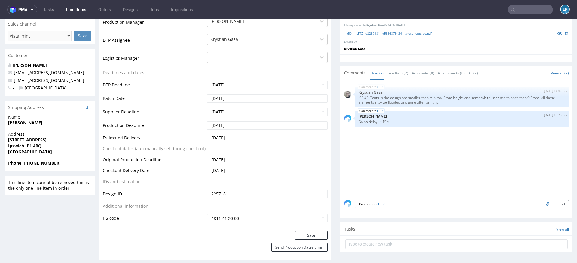
scroll to position [191, 0]
click at [307, 231] on button "Save" at bounding box center [311, 234] width 32 height 8
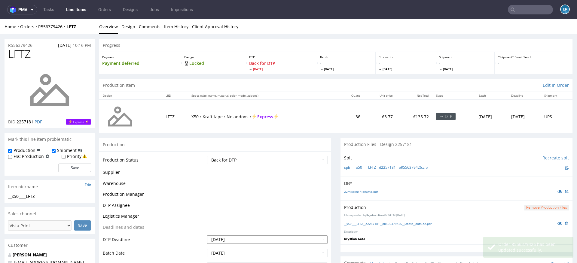
scroll to position [187, 0]
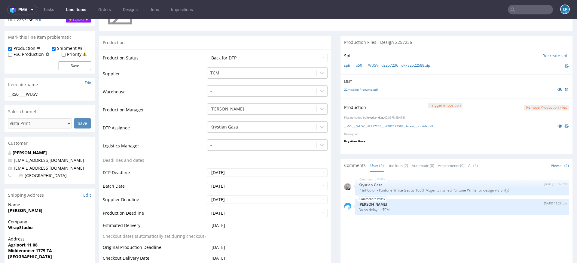
scroll to position [123, 0]
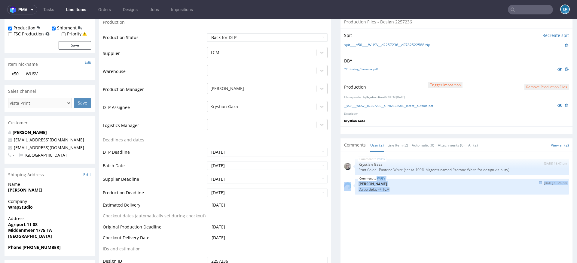
drag, startPoint x: 403, startPoint y: 187, endPoint x: 349, endPoint y: 187, distance: 53.8
click at [349, 188] on div "WUSV [DATE] 15:26 pm [PERSON_NAME] delay -> TCM" at bounding box center [456, 187] width 225 height 16
click at [359, 190] on p "Dalpo delay -> TCM" at bounding box center [462, 189] width 207 height 5
drag, startPoint x: 355, startPoint y: 189, endPoint x: 390, endPoint y: 188, distance: 34.9
click at [391, 188] on p "Dalpo delay -> TCM" at bounding box center [462, 189] width 207 height 5
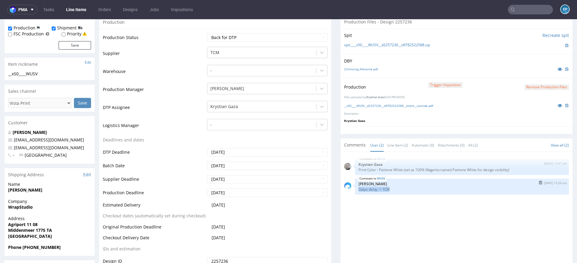
copy p "Dalpo delay -> TCM"
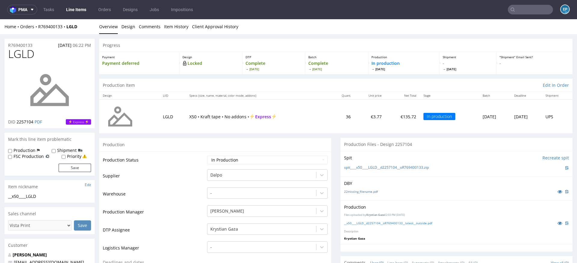
scroll to position [46, 0]
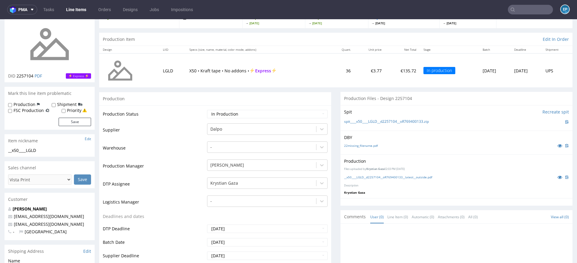
click at [26, 104] on label "Production" at bounding box center [25, 105] width 22 height 6
click at [12, 104] on input "Production" at bounding box center [10, 105] width 4 height 5
checkbox input "true"
click at [60, 104] on label "Shipment" at bounding box center [67, 105] width 20 height 6
click at [56, 104] on input "Shipment" at bounding box center [54, 105] width 4 height 5
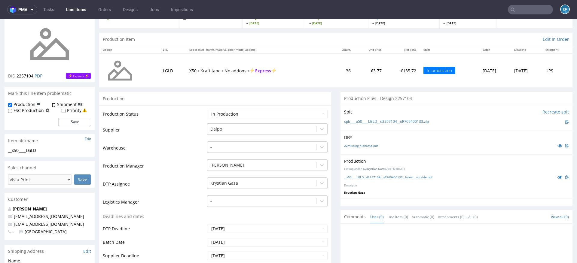
checkbox input "true"
click at [70, 120] on button "Save" at bounding box center [75, 122] width 32 height 8
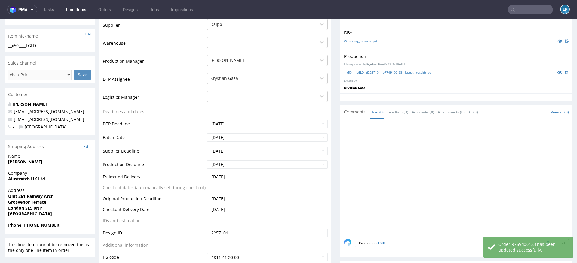
scroll to position [165, 0]
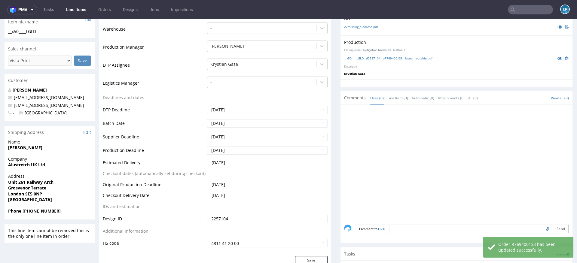
click at [417, 229] on textarea at bounding box center [479, 229] width 180 height 8
paste textarea "Dalpo delay -> TCM"
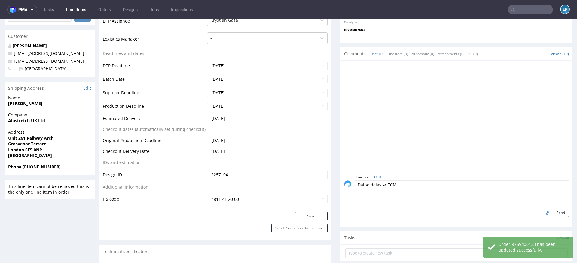
scroll to position [215, 0]
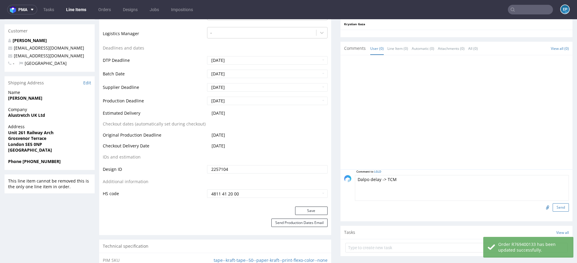
type textarea "Dalpo delay -> TCM"
click at [553, 206] on button "Send" at bounding box center [561, 207] width 16 height 8
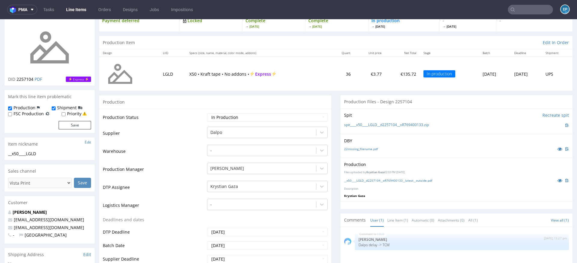
scroll to position [46, 0]
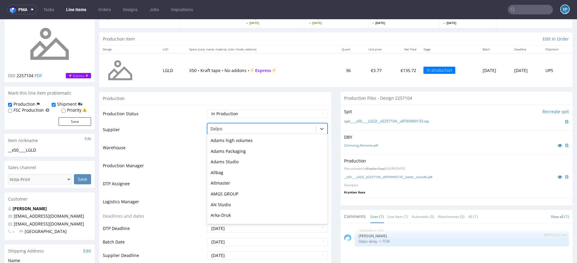
click at [239, 132] on div "Dalpo" at bounding box center [261, 129] width 109 height 10
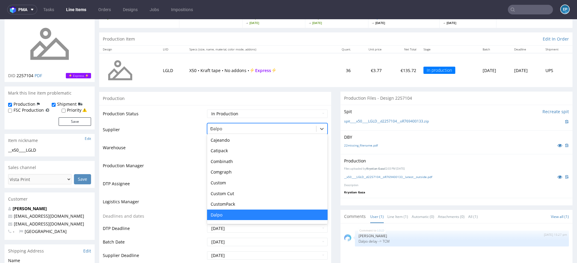
type input "tc"
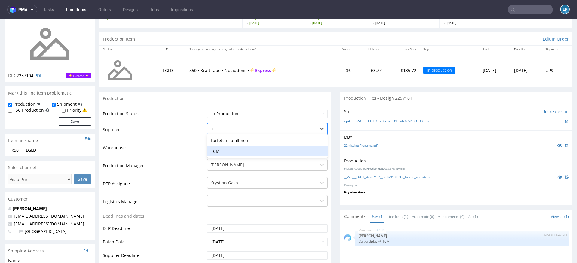
click at [213, 150] on div "TCM" at bounding box center [267, 151] width 121 height 11
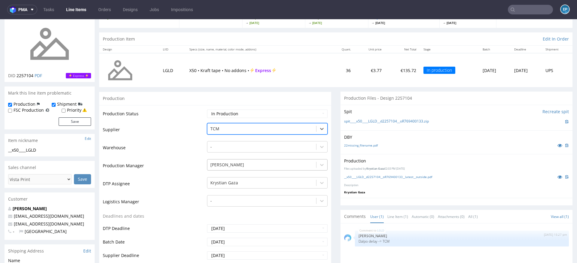
click at [221, 160] on div "[PERSON_NAME]" at bounding box center [261, 165] width 109 height 10
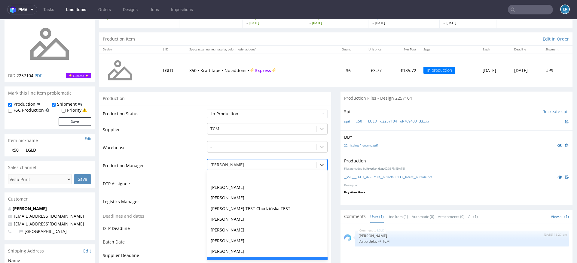
scroll to position [11, 0]
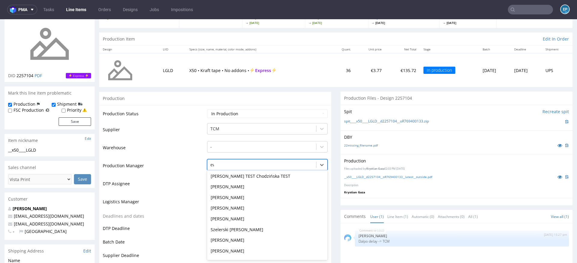
type input "ewa"
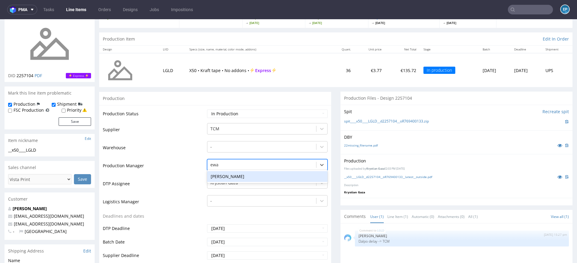
click at [219, 174] on div "[PERSON_NAME]" at bounding box center [267, 176] width 121 height 11
click at [215, 113] on select "Waiting for Artwork Waiting for Diecut Waiting for Mockup Waiting for DTP Waiti…" at bounding box center [267, 114] width 121 height 8
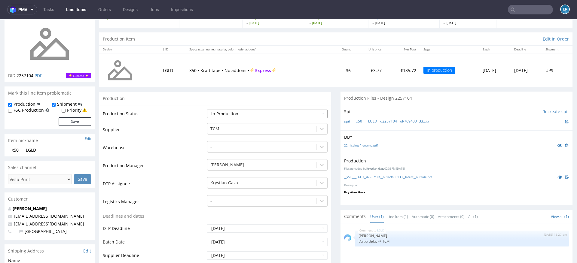
select select "back_for_dtp"
click at [207, 110] on select "Waiting for Artwork Waiting for Diecut Waiting for Mockup Waiting for DTP Waiti…" at bounding box center [267, 114] width 121 height 8
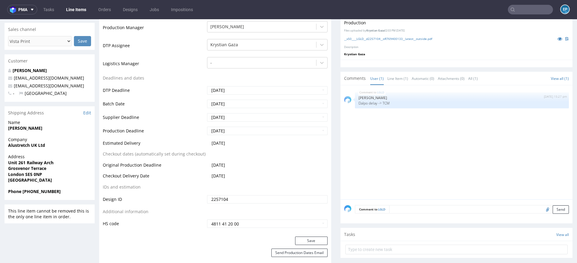
scroll to position [201, 0]
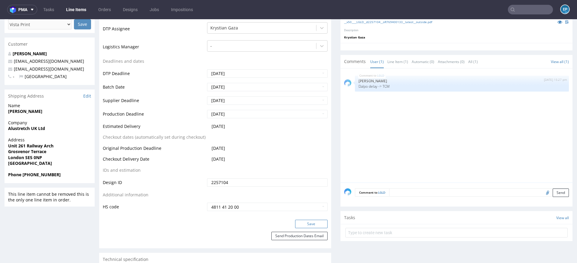
click at [306, 223] on button "Save" at bounding box center [311, 224] width 32 height 8
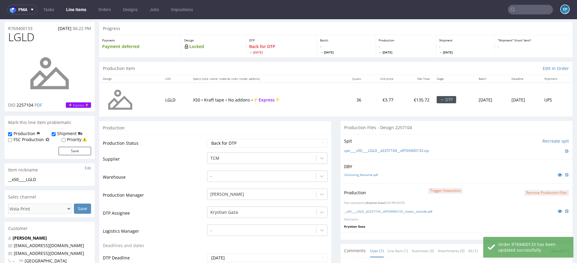
scroll to position [0, 0]
